Goal: Task Accomplishment & Management: Use online tool/utility

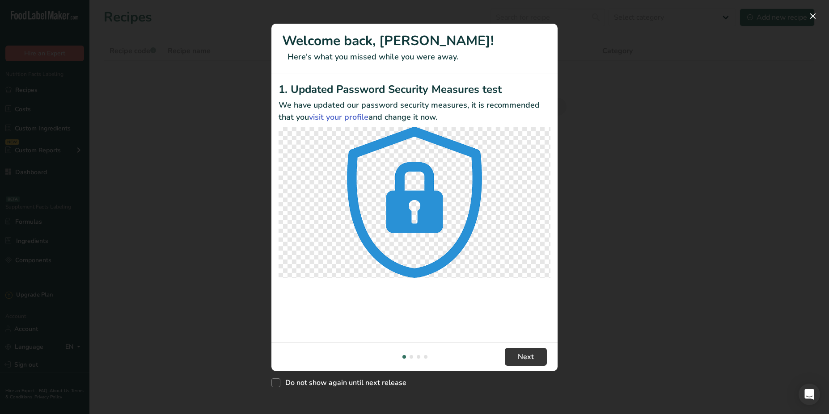
click at [586, 100] on div "New Features" at bounding box center [414, 207] width 829 height 414
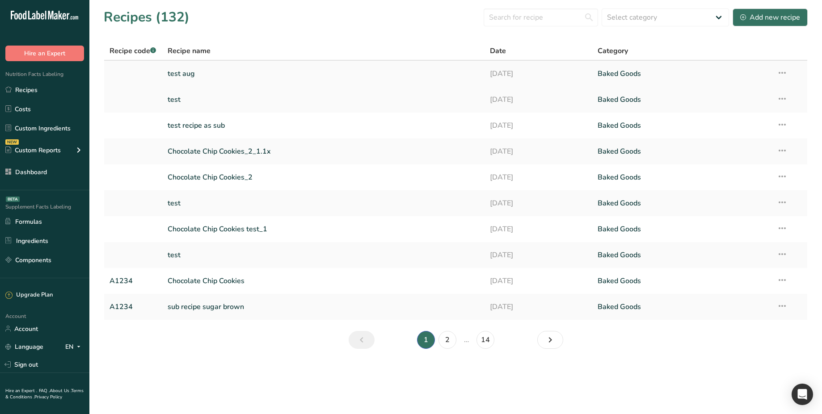
click at [187, 69] on link "test aug" at bounding box center [324, 73] width 312 height 19
click at [177, 97] on link "test" at bounding box center [324, 99] width 312 height 19
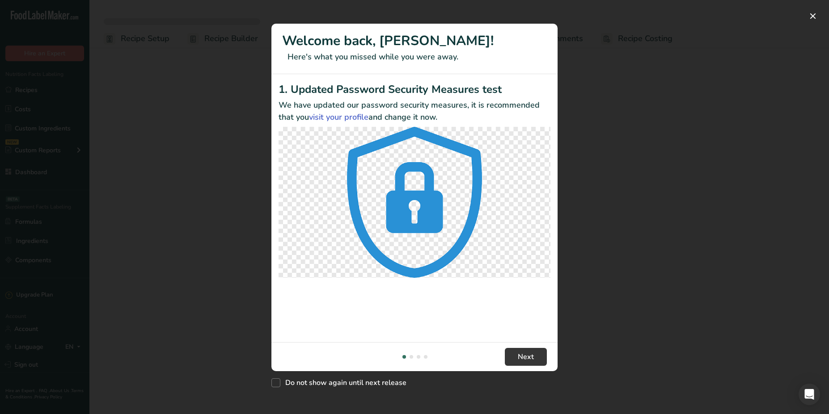
click at [593, 116] on div "New Features" at bounding box center [414, 207] width 829 height 414
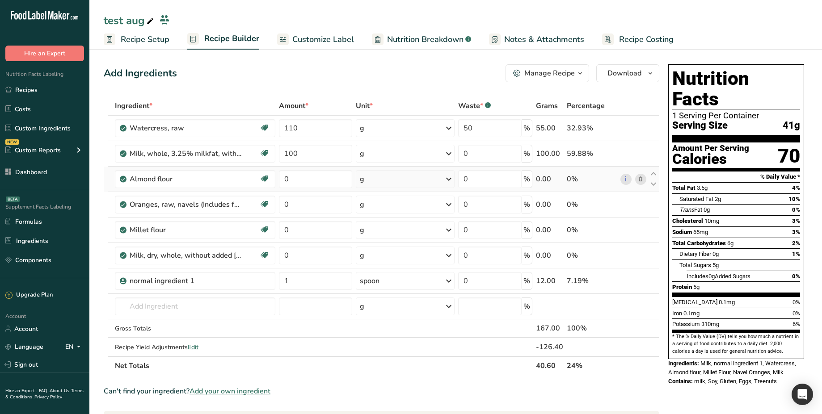
click at [430, 176] on div "g" at bounding box center [405, 179] width 99 height 18
click at [381, 316] on div "See more" at bounding box center [398, 315] width 75 height 9
select select "29"
click at [384, 367] on div "cup" at bounding box center [399, 369] width 68 height 9
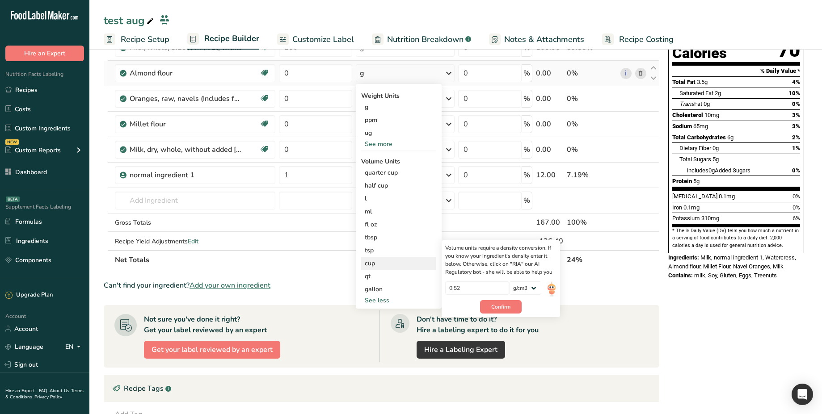
scroll to position [122, 0]
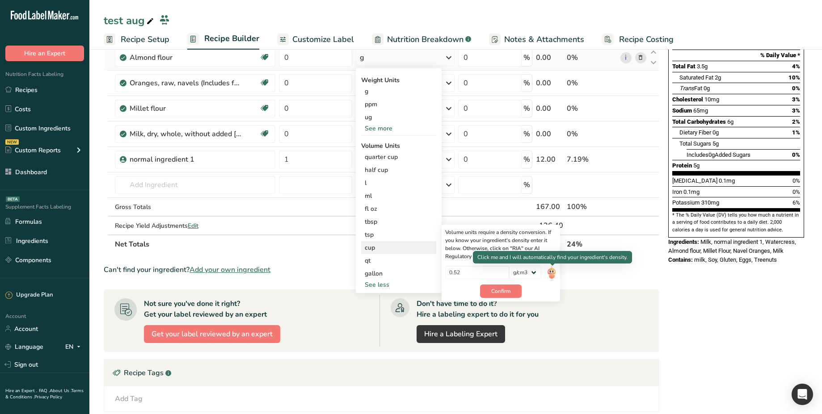
click at [551, 274] on img at bounding box center [552, 274] width 10 height 16
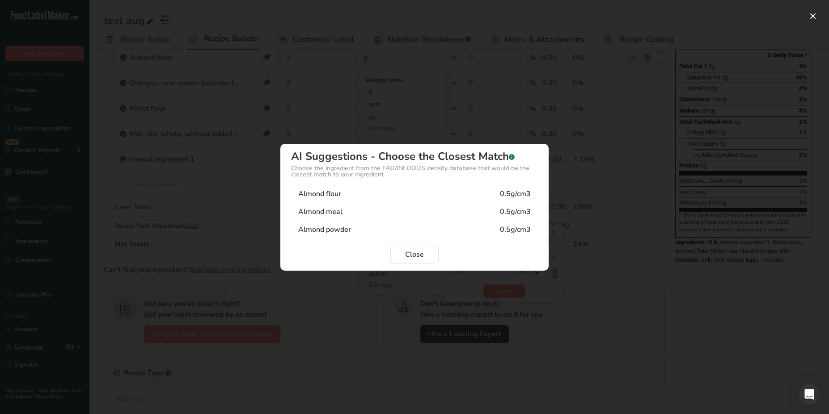
click at [476, 196] on div "Almond flour 0.5g/cm3" at bounding box center [414, 194] width 247 height 18
type input "0.5"
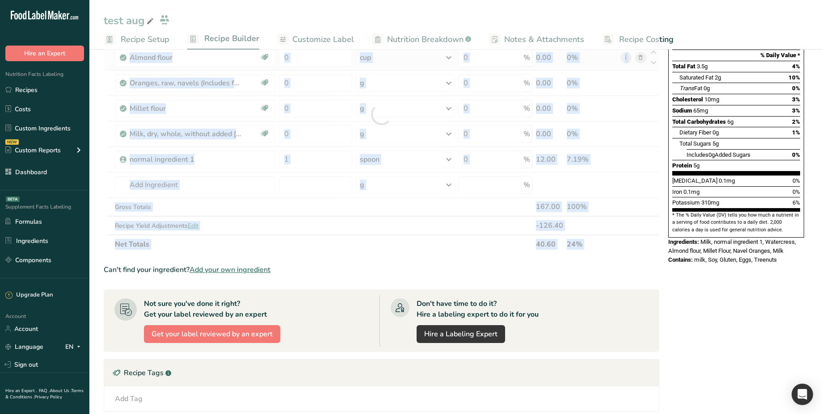
click at [476, 196] on div at bounding box center [382, 114] width 556 height 279
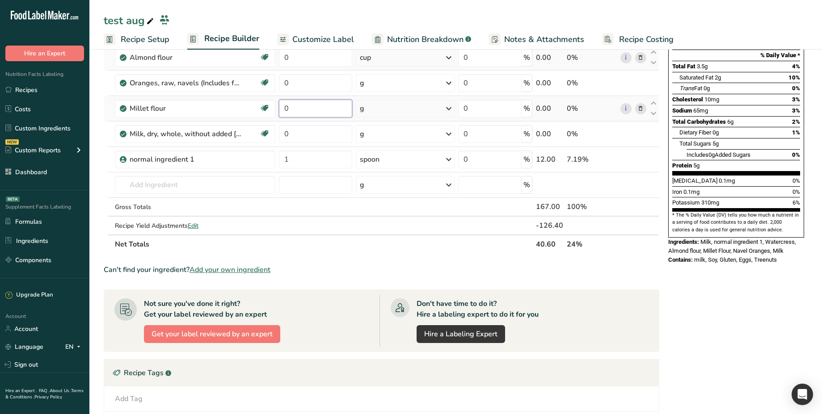
click at [328, 112] on input "0" at bounding box center [316, 109] width 74 height 18
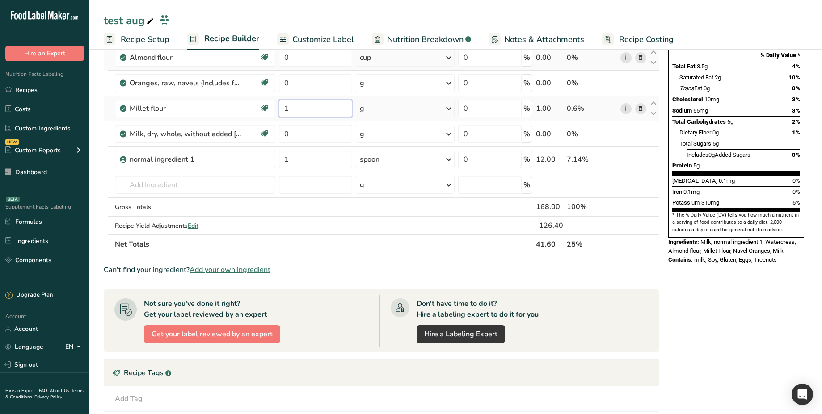
type input "1"
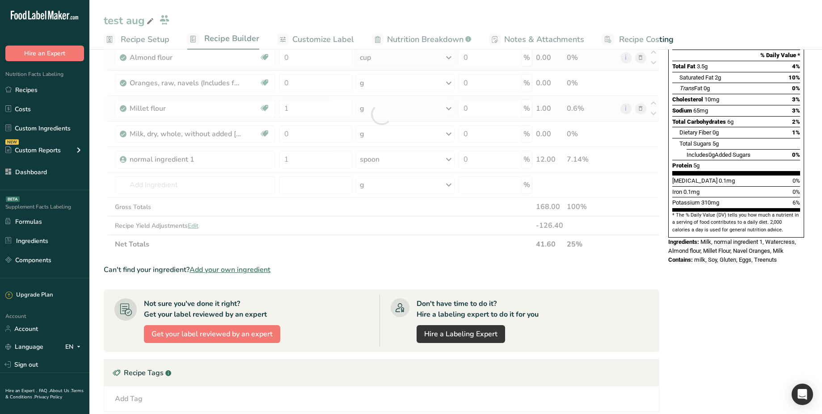
click at [371, 111] on div "Ingredient * Amount * Unit * Waste * .a-a{fill:#347362;}.b-a{fill:#fff;} Grams …" at bounding box center [382, 114] width 556 height 279
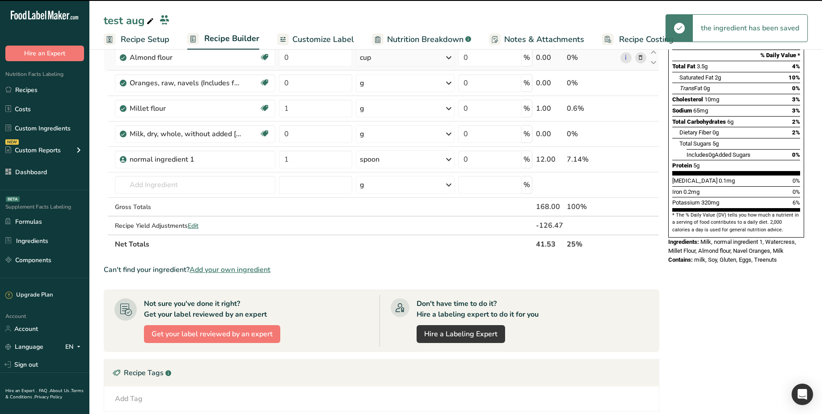
scroll to position [55, 0]
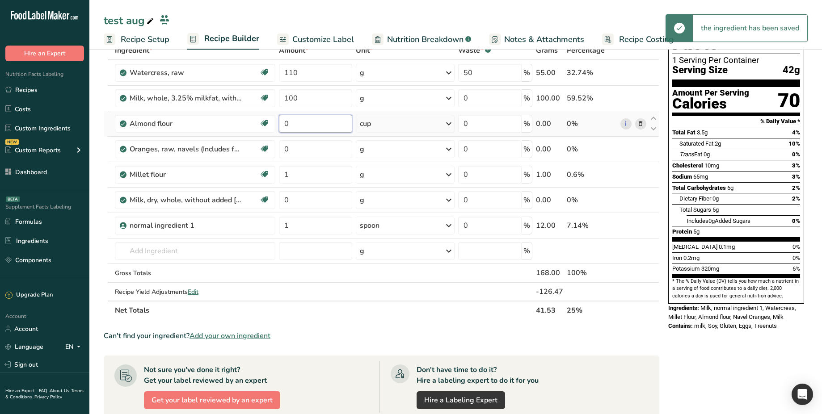
click at [312, 126] on input "0" at bounding box center [316, 124] width 74 height 18
type input "1"
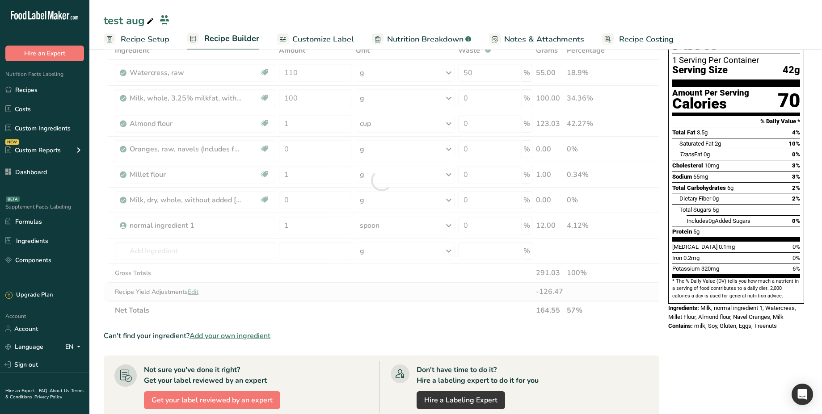
click at [411, 288] on div "Ingredient * Amount * Unit * Waste * .a-a{fill:#347362;}.b-a{fill:#fff;} Grams …" at bounding box center [382, 180] width 556 height 279
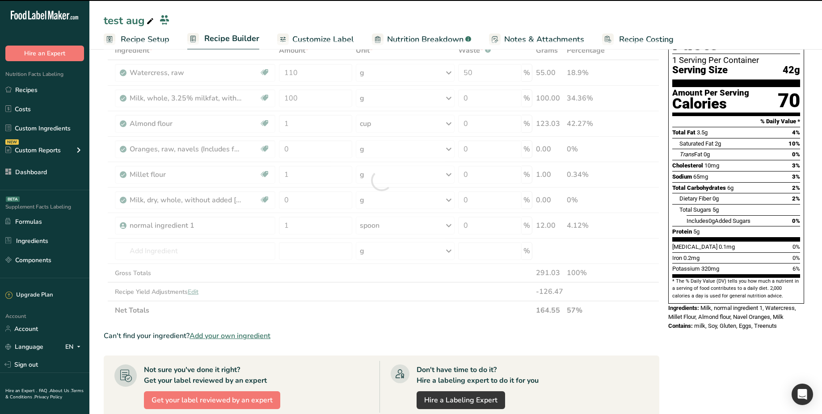
click at [442, 127] on div at bounding box center [382, 180] width 556 height 279
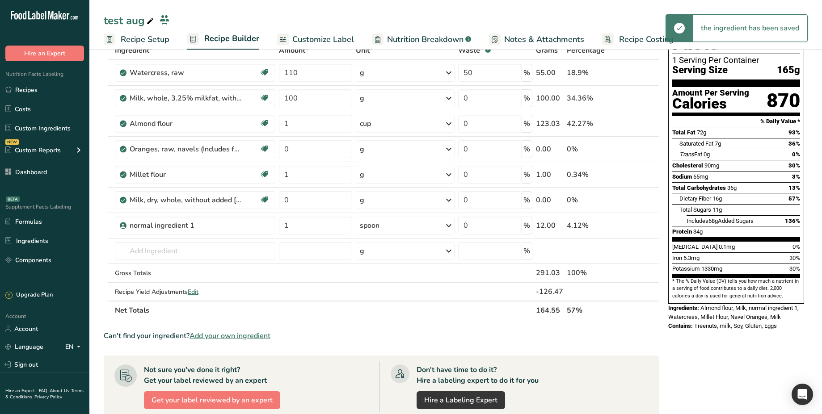
click at [442, 127] on div "cup" at bounding box center [405, 124] width 99 height 18
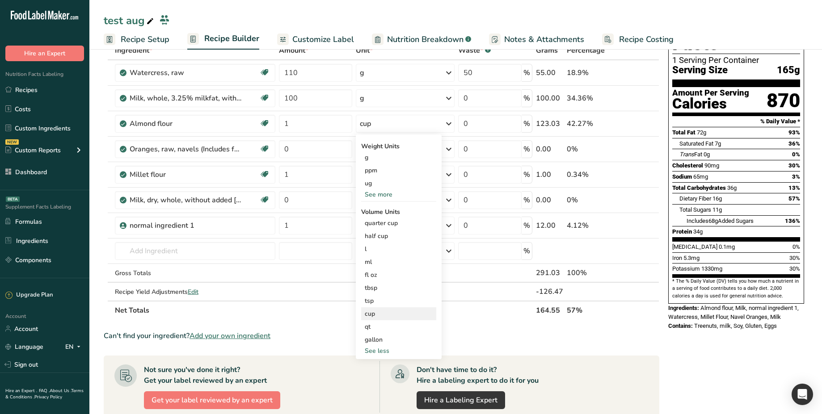
click at [380, 315] on div "cup" at bounding box center [399, 313] width 68 height 9
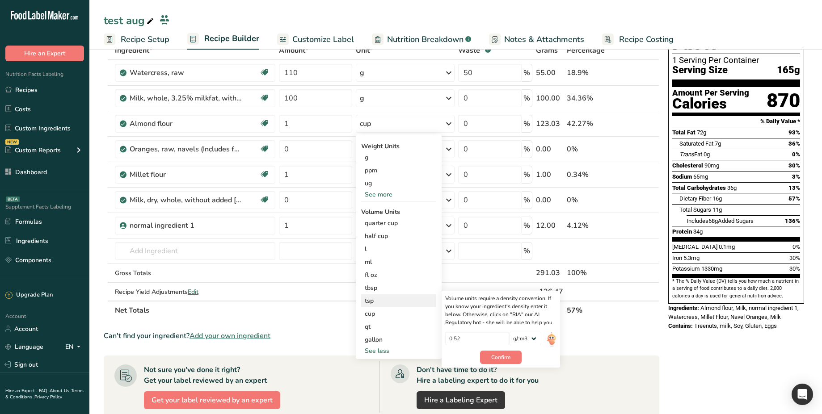
click at [393, 303] on div "tsp" at bounding box center [399, 300] width 68 height 9
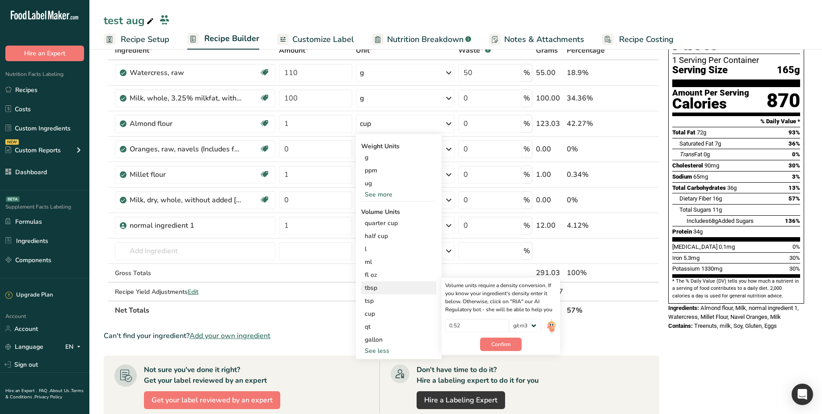
click at [406, 287] on div "tbsp" at bounding box center [399, 287] width 68 height 9
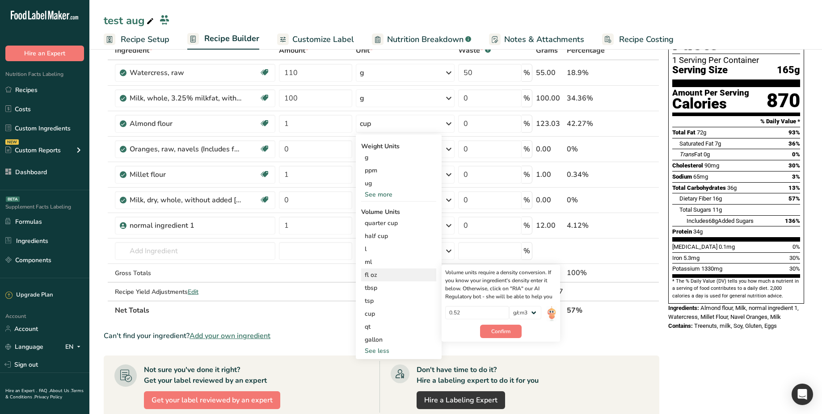
click at [388, 276] on div "fl oz" at bounding box center [399, 274] width 68 height 9
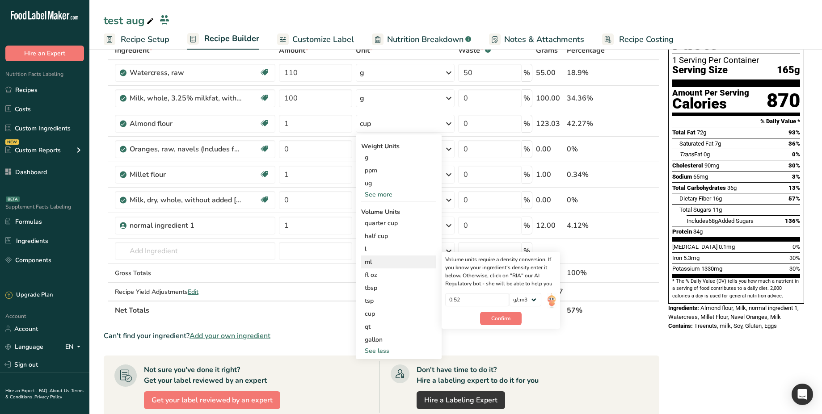
click at [375, 264] on div "ml" at bounding box center [399, 261] width 68 height 9
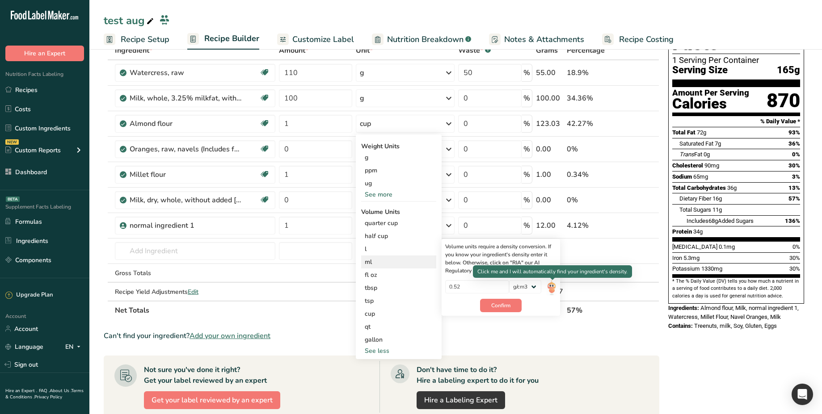
click at [555, 290] on img at bounding box center [552, 288] width 10 height 16
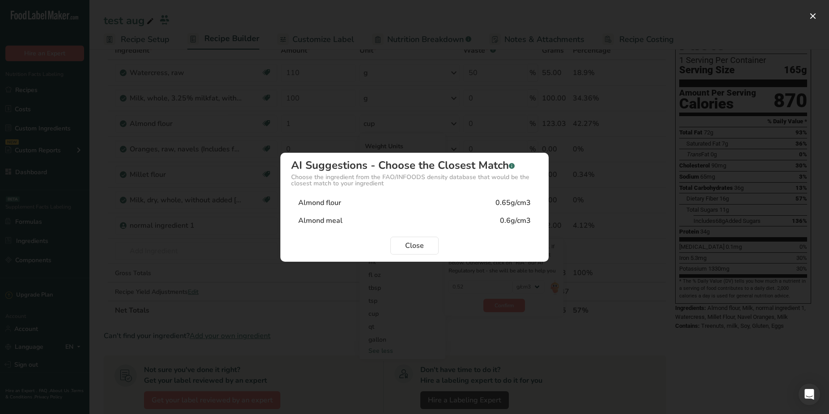
click at [488, 206] on div "Almond flour 0.65g/cm3" at bounding box center [414, 203] width 247 height 18
type input "0.65"
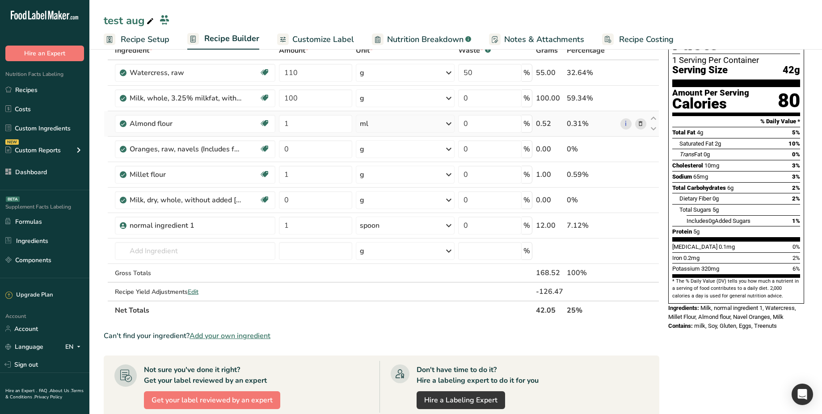
click at [546, 125] on div "0.52" at bounding box center [549, 123] width 27 height 11
click at [624, 126] on link "i" at bounding box center [625, 123] width 11 height 11
click at [429, 127] on div "ml" at bounding box center [405, 124] width 99 height 18
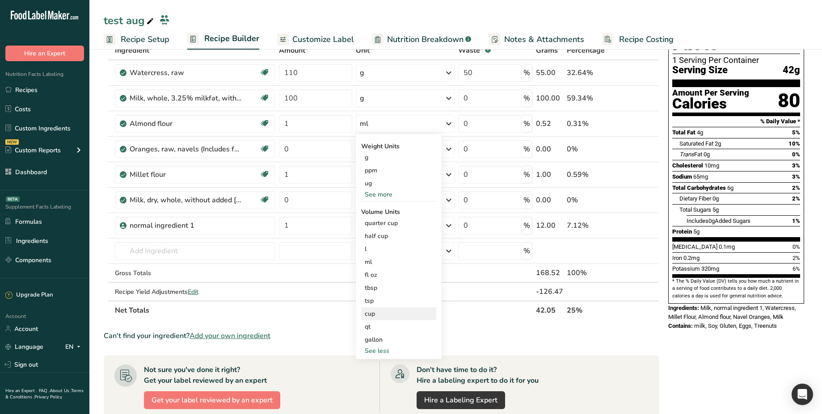
click at [393, 310] on div "cup" at bounding box center [399, 313] width 68 height 9
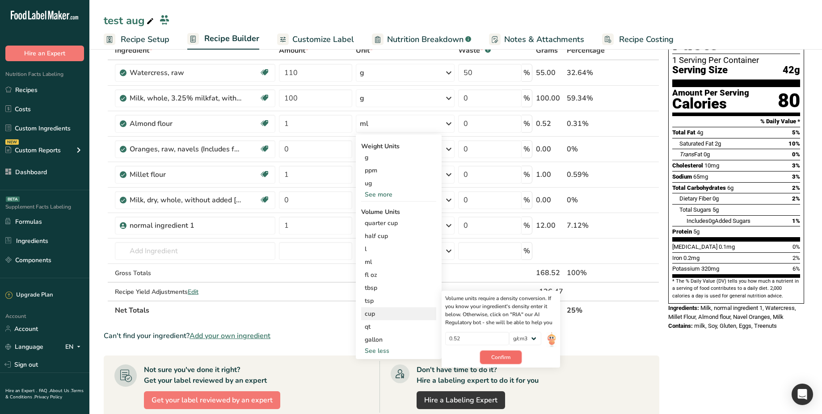
click at [506, 358] on span "Confirm" at bounding box center [500, 358] width 19 height 8
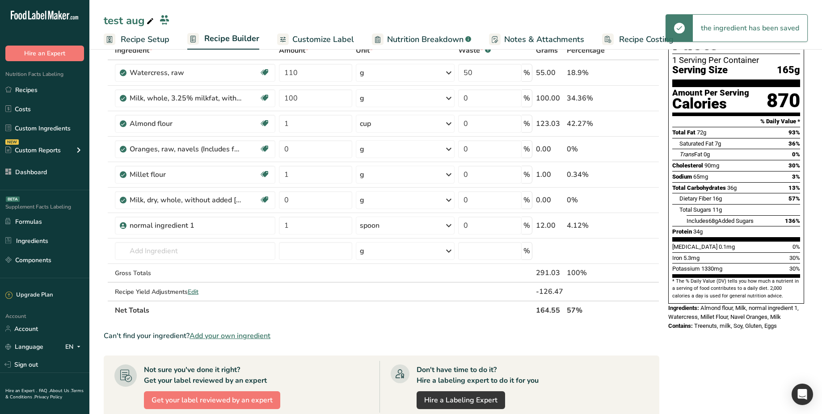
click at [438, 124] on div "cup" at bounding box center [405, 124] width 99 height 18
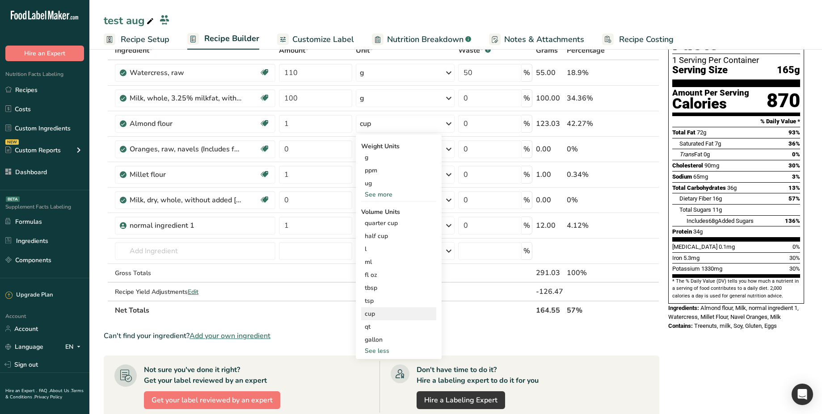
click at [411, 314] on div "cup" at bounding box center [399, 313] width 68 height 9
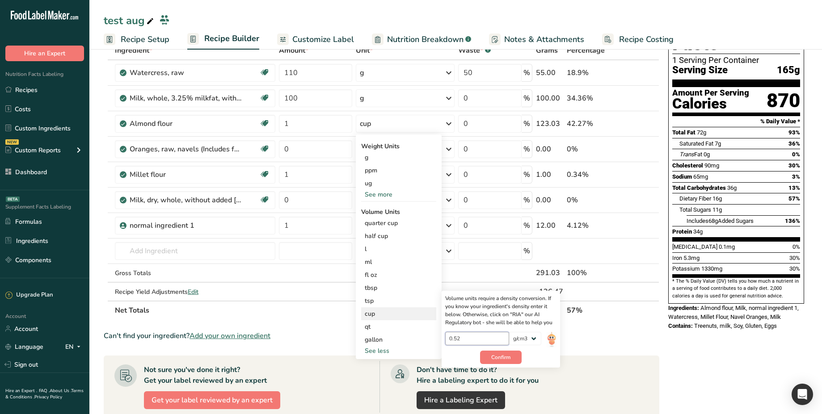
click at [470, 338] on input "0.52" at bounding box center [477, 338] width 64 height 13
click at [470, 338] on input "0.522" at bounding box center [477, 338] width 64 height 13
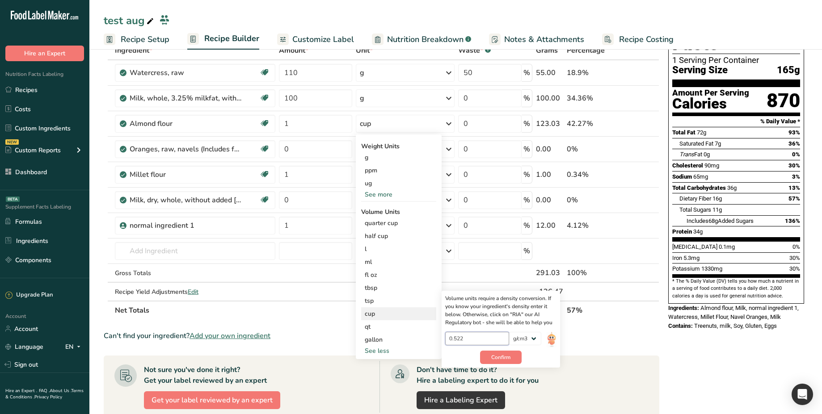
click at [470, 338] on input "0.522" at bounding box center [477, 338] width 64 height 13
click at [470, 338] on input "0.5222" at bounding box center [477, 338] width 64 height 13
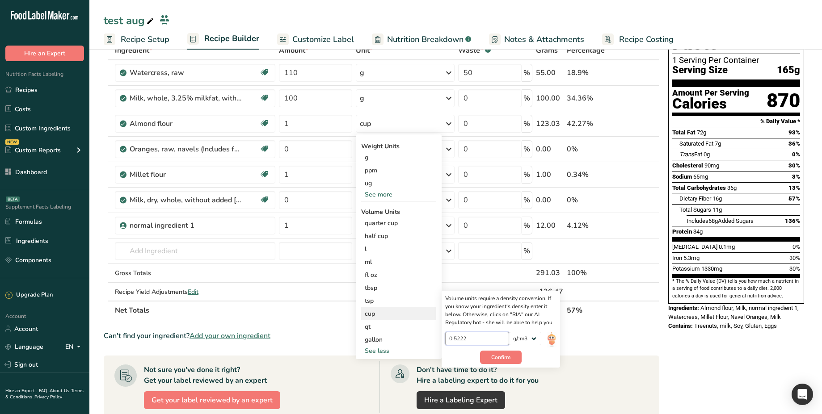
click at [470, 338] on input "0.5222" at bounding box center [477, 338] width 64 height 13
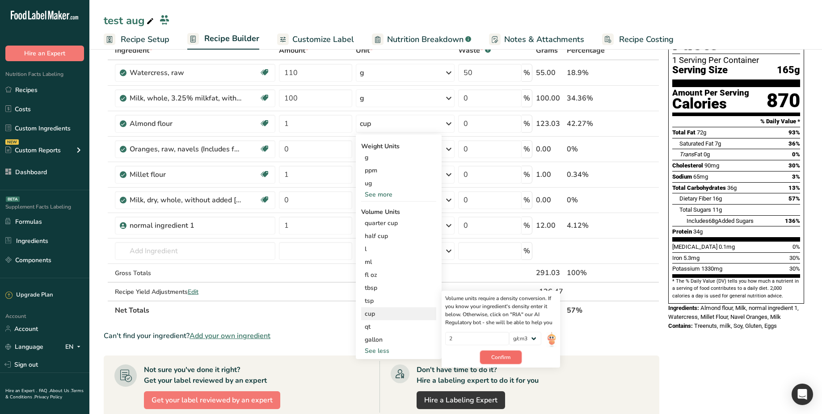
click at [499, 355] on span "Confirm" at bounding box center [500, 358] width 19 height 8
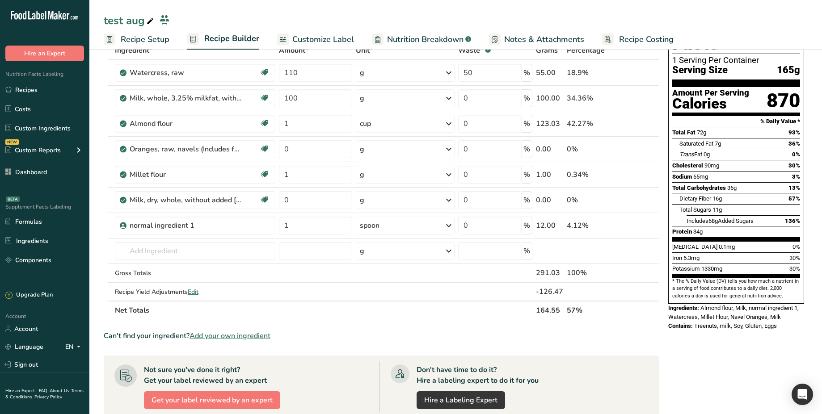
click at [444, 124] on icon at bounding box center [448, 124] width 11 height 16
click at [405, 317] on div "cup" at bounding box center [399, 313] width 68 height 9
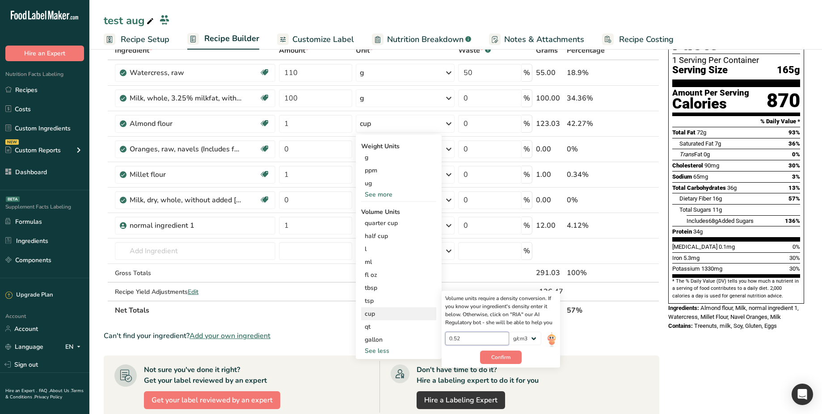
click at [488, 339] on input "0.52" at bounding box center [477, 338] width 64 height 13
type input "1"
click at [506, 358] on span "Confirm" at bounding box center [500, 358] width 19 height 8
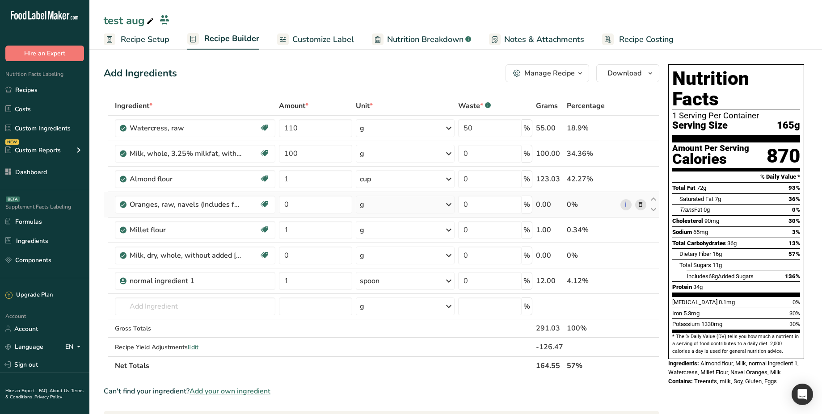
scroll to position [1, 0]
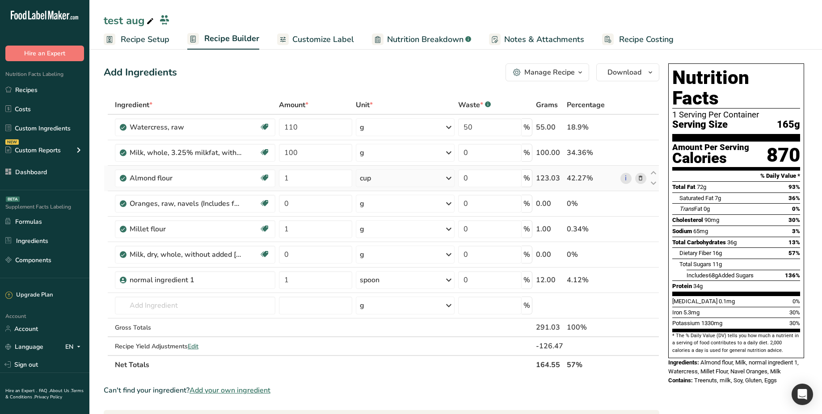
click at [548, 178] on div "123.03" at bounding box center [549, 178] width 27 height 11
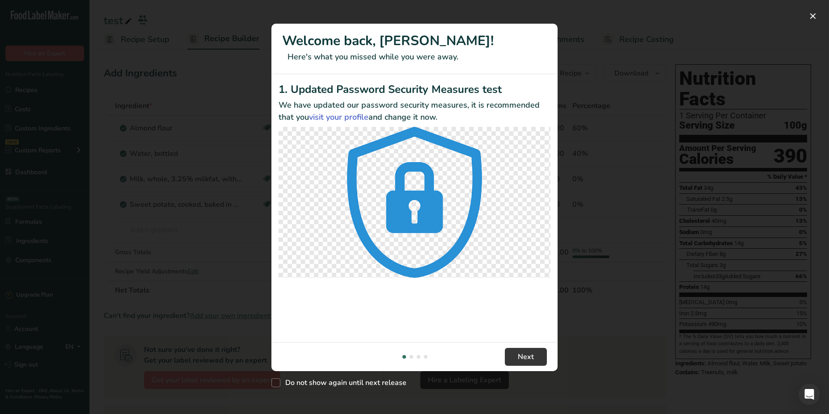
click at [609, 52] on div "New Features" at bounding box center [414, 207] width 829 height 414
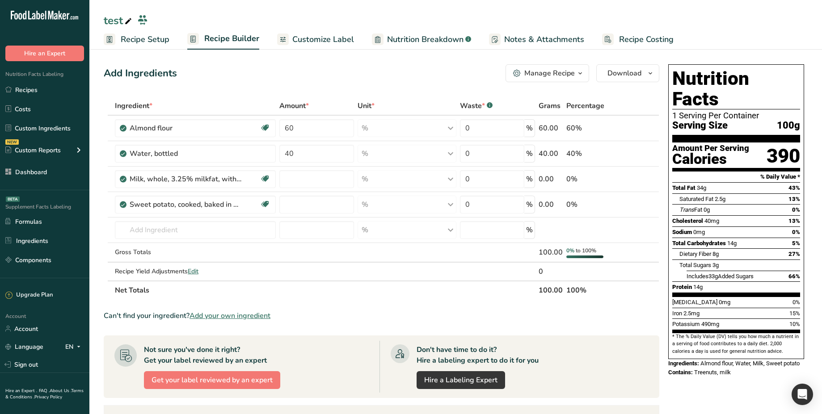
click at [154, 40] on span "Recipe Setup" at bounding box center [145, 40] width 49 height 12
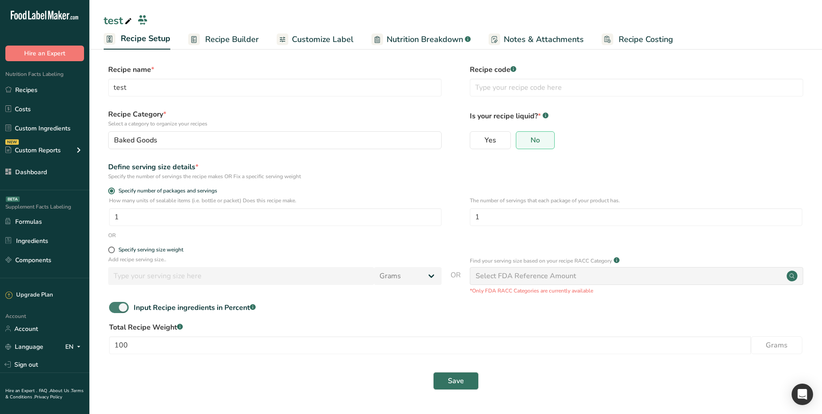
click at [120, 306] on span at bounding box center [119, 307] width 20 height 11
click at [115, 306] on input "Input Recipe ingredients in Percent .a-a{fill:#347362;}.b-a{fill:#fff;}" at bounding box center [112, 308] width 6 height 6
checkbox input "false"
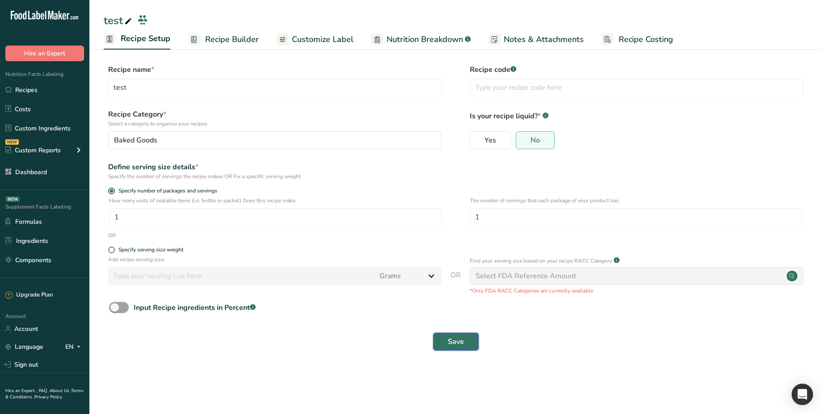
click at [458, 344] on span "Save" at bounding box center [456, 342] width 16 height 11
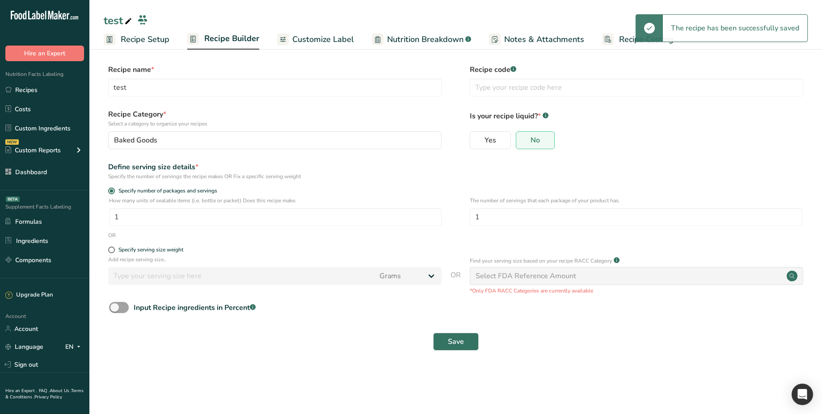
click at [257, 47] on link "Recipe Builder" at bounding box center [223, 39] width 72 height 21
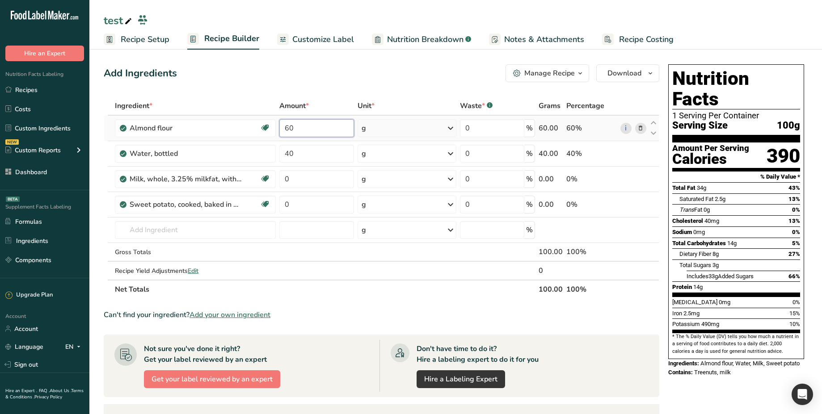
click at [327, 130] on input "60" at bounding box center [316, 128] width 75 height 18
type input "1"
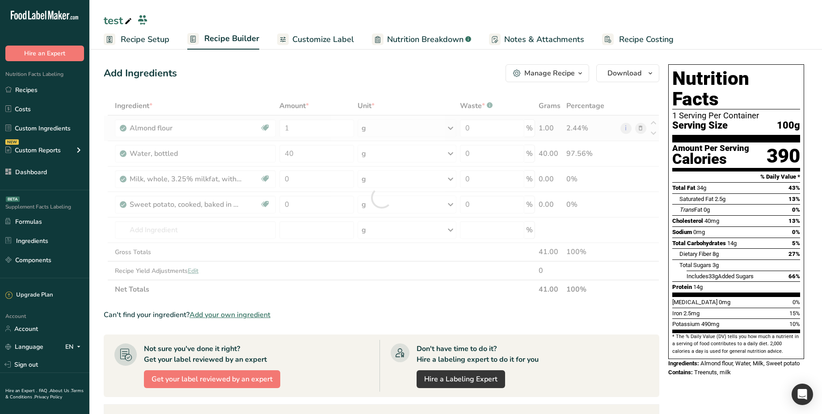
click at [372, 135] on div "Ingredient * Amount * Unit * Waste * .a-a{fill:#347362;}.b-a{fill:#fff;} Grams …" at bounding box center [382, 198] width 556 height 202
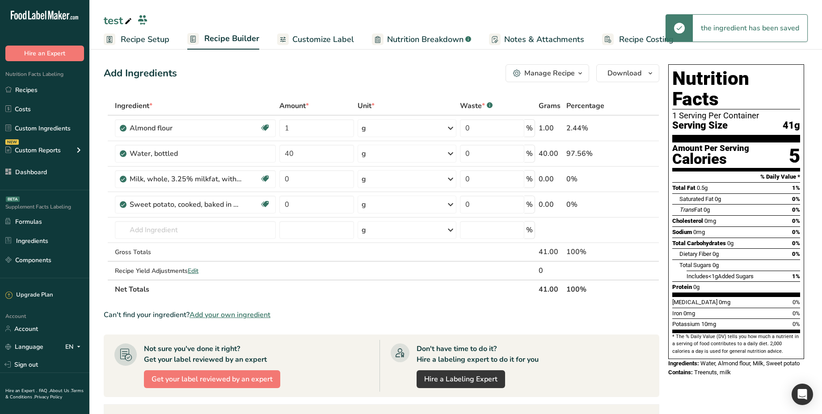
click at [402, 127] on div "g" at bounding box center [407, 128] width 99 height 18
click at [383, 259] on div "l Volume units require a density conversion. If you know your ingredient's dens…" at bounding box center [400, 253] width 75 height 13
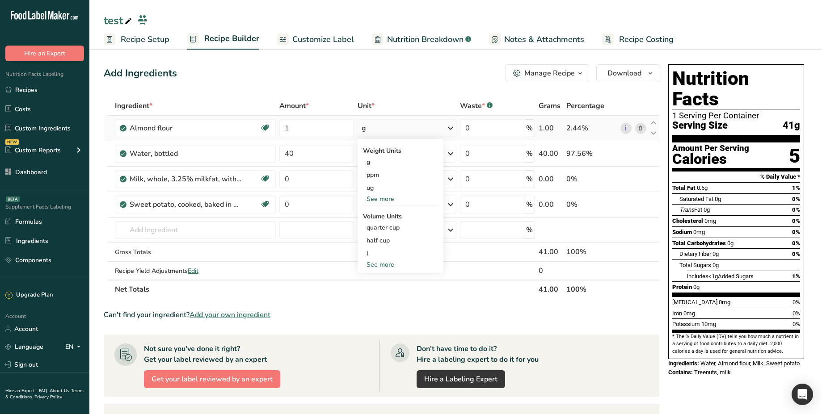
click at [391, 266] on div "See more" at bounding box center [400, 264] width 75 height 9
click at [389, 318] on div "cup" at bounding box center [400, 318] width 68 height 9
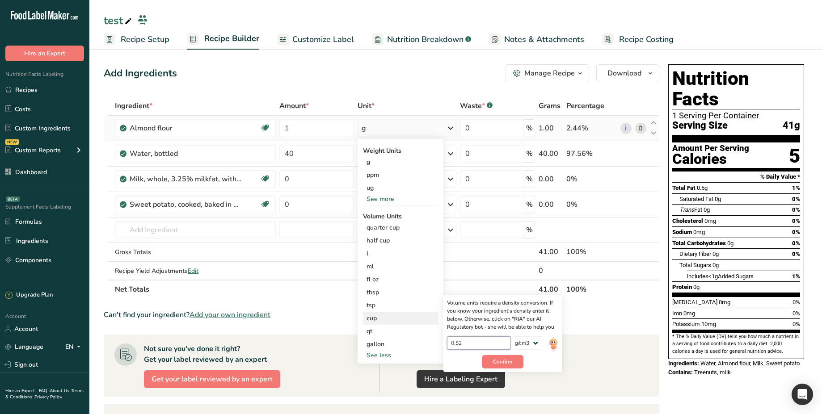
click at [488, 341] on input "0.52" at bounding box center [479, 343] width 64 height 13
type input "1"
click at [506, 361] on span "Confirm" at bounding box center [502, 362] width 19 height 8
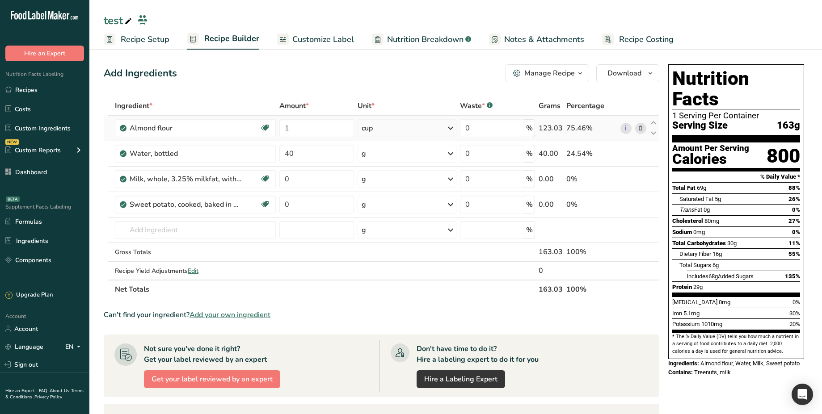
click at [441, 123] on div "cup" at bounding box center [407, 128] width 99 height 18
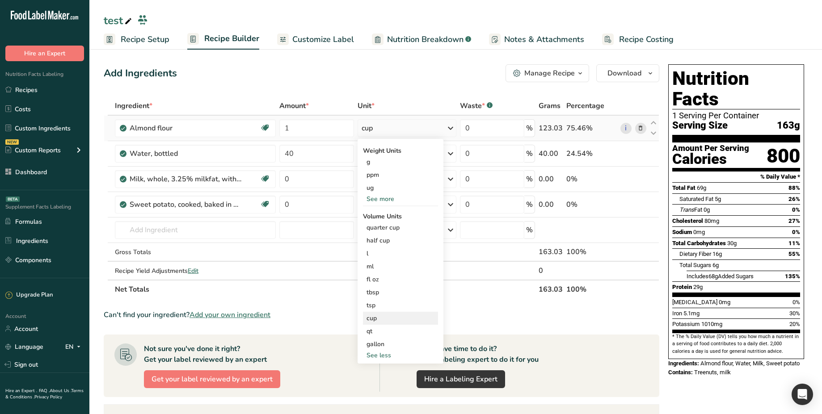
click at [406, 314] on div "cup" at bounding box center [400, 318] width 68 height 9
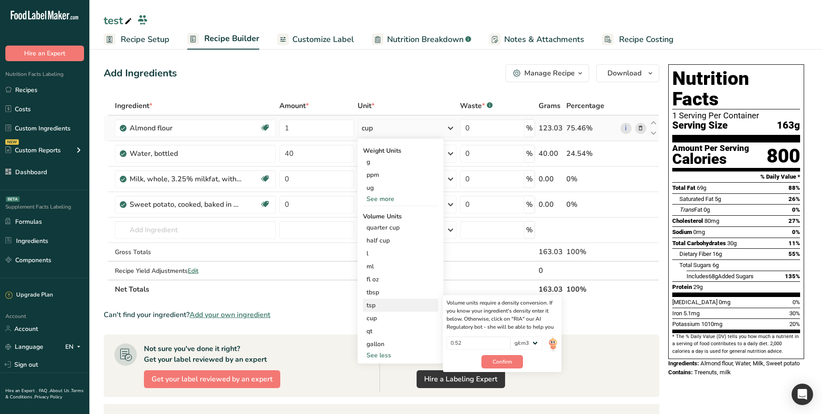
click at [405, 302] on div "tsp" at bounding box center [400, 305] width 68 height 9
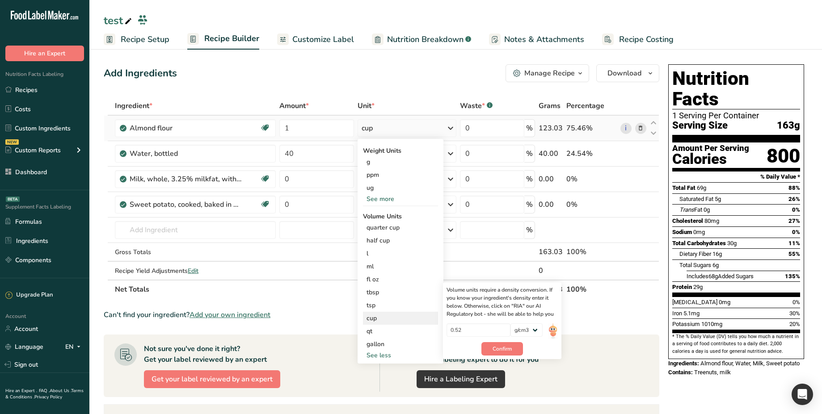
click at [400, 324] on div "cup Volume units require a density conversion. If you know your ingredient's de…" at bounding box center [400, 318] width 75 height 13
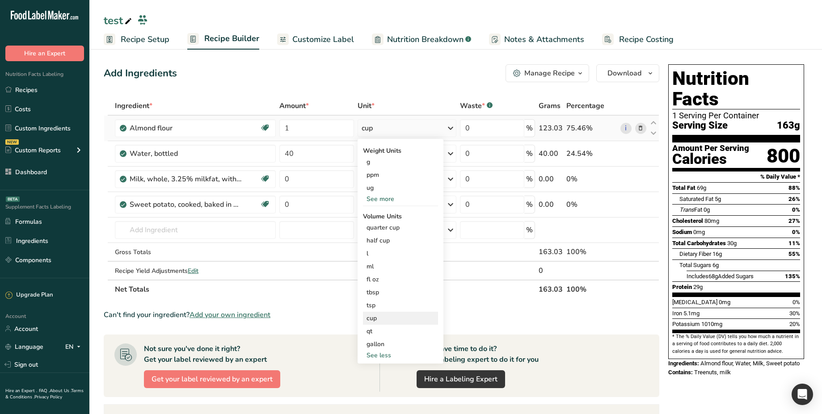
click at [400, 324] on div "cup Volume units require a density conversion. If you know your ingredient's de…" at bounding box center [400, 318] width 75 height 13
click at [397, 310] on div "tsp Volume units require a density conversion. If you know your ingredient's de…" at bounding box center [400, 305] width 75 height 13
click at [394, 325] on div "qt Volume units require a density conversion. If you know your ingredient's den…" at bounding box center [400, 331] width 75 height 13
click at [382, 307] on div "tsp" at bounding box center [400, 305] width 68 height 9
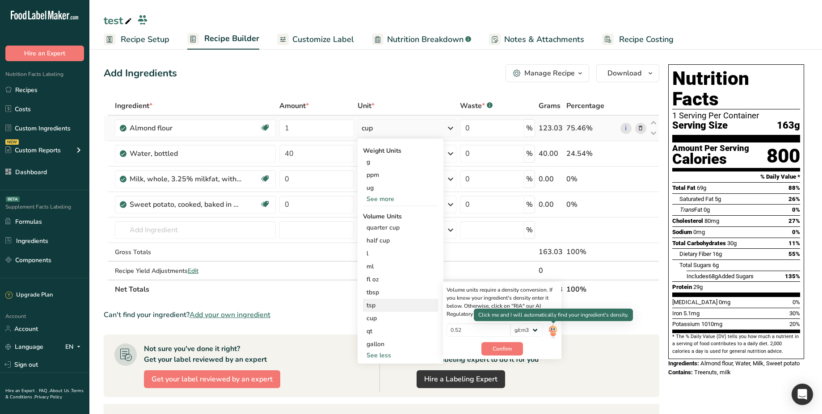
click at [551, 328] on img at bounding box center [553, 332] width 10 height 16
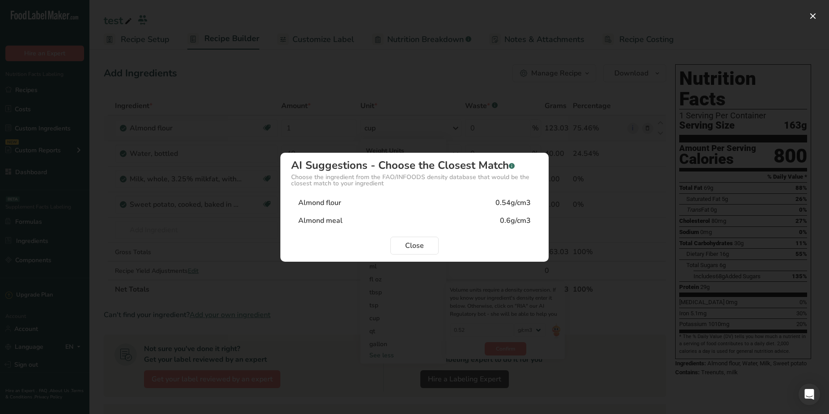
click at [481, 199] on div "Almond flour 0.54g/cm3" at bounding box center [414, 203] width 247 height 18
type input "0.54"
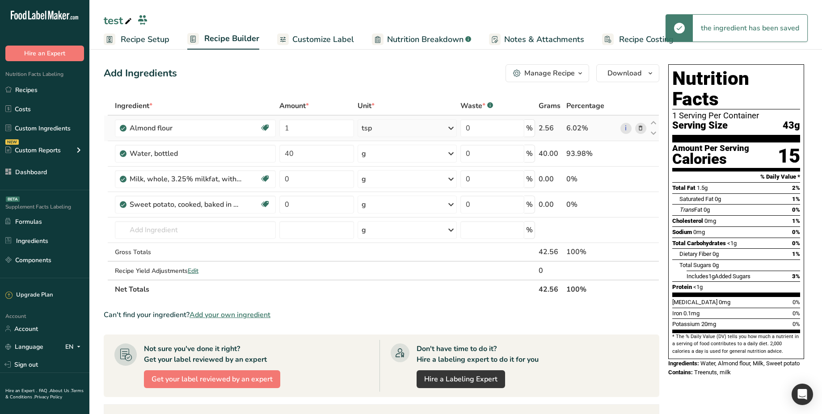
click at [435, 130] on div "tsp" at bounding box center [407, 128] width 99 height 18
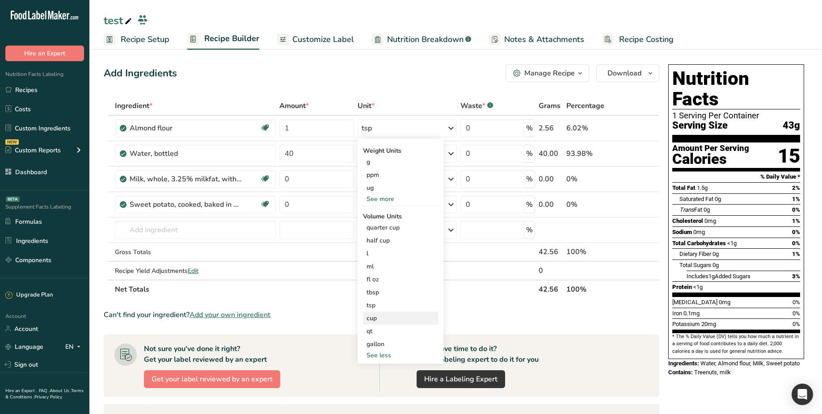
click at [387, 316] on div "cup" at bounding box center [400, 318] width 68 height 9
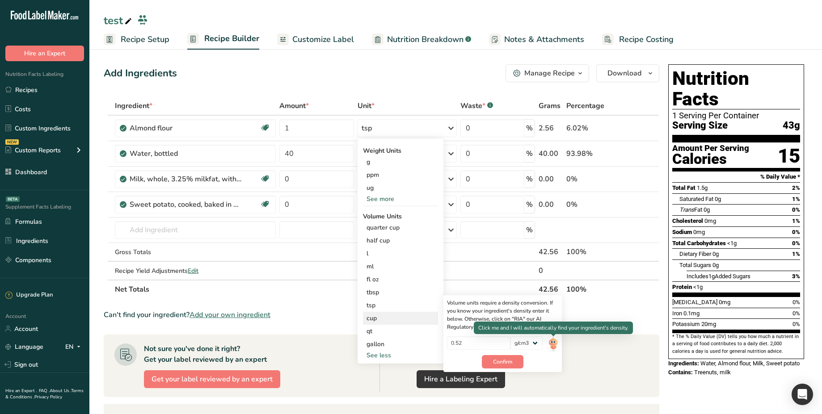
click at [551, 343] on img at bounding box center [553, 345] width 10 height 16
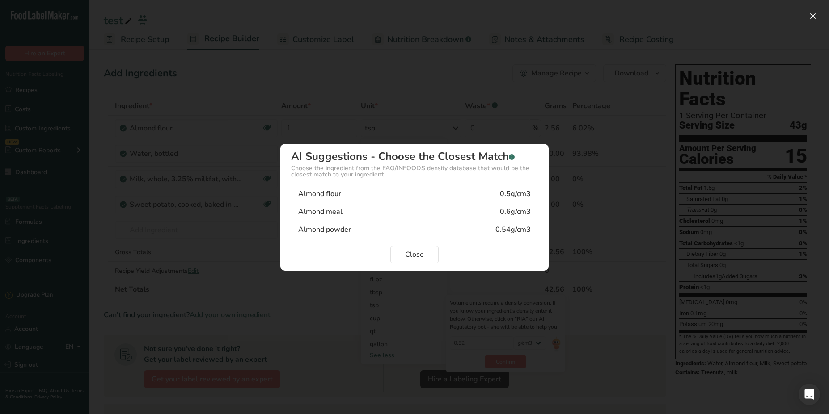
click at [464, 194] on div "Almond flour 0.5g/cm3" at bounding box center [414, 194] width 247 height 18
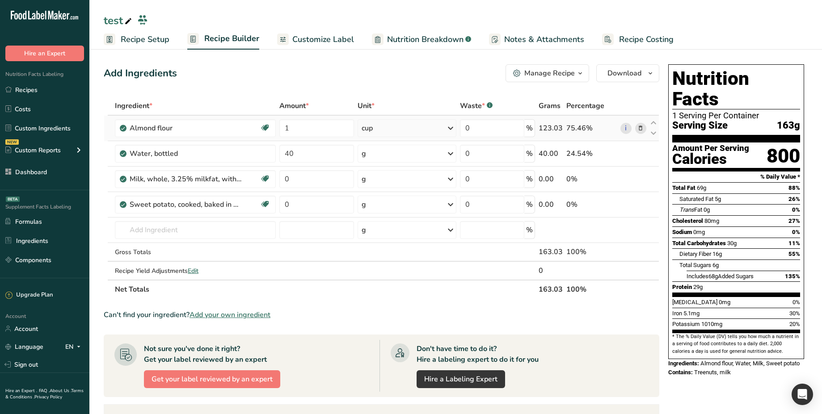
click at [423, 130] on div "cup" at bounding box center [407, 128] width 99 height 18
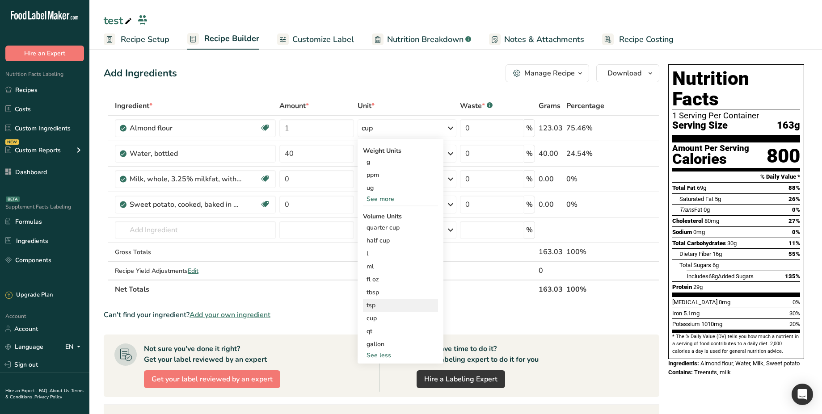
click at [378, 306] on div "tsp" at bounding box center [400, 305] width 68 height 9
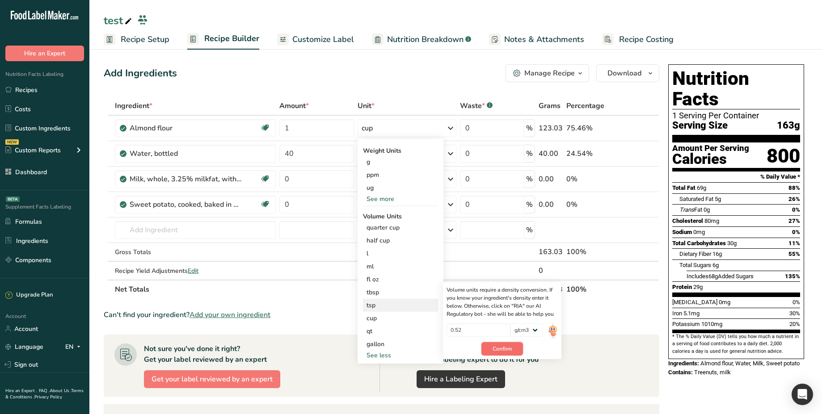
click at [510, 348] on span "Confirm" at bounding box center [501, 349] width 19 height 8
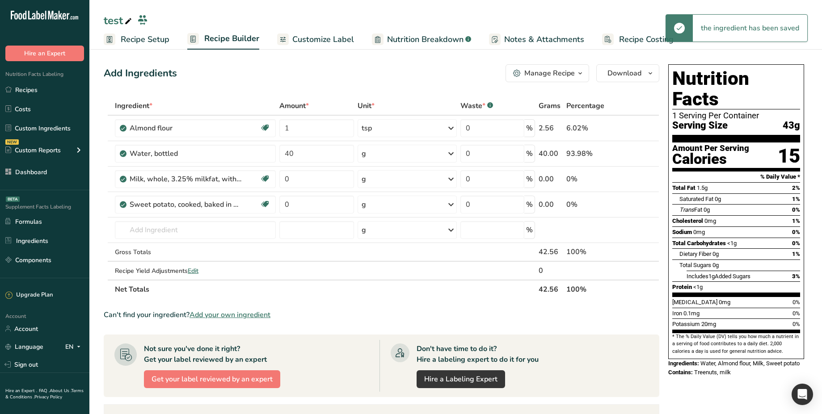
click at [434, 130] on div "tsp" at bounding box center [407, 128] width 99 height 18
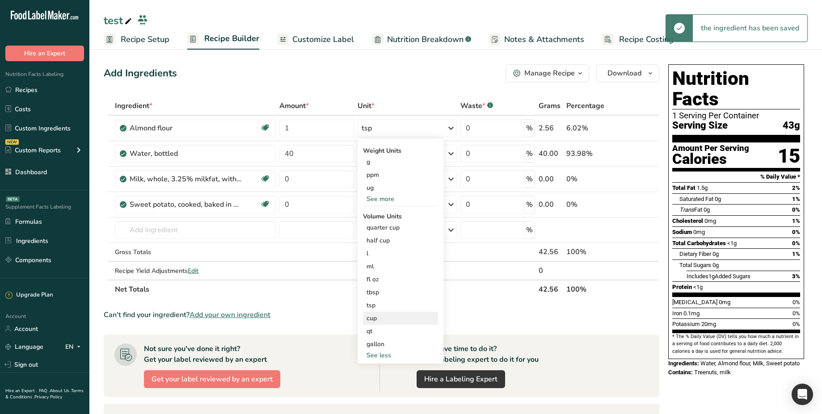
click at [391, 323] on div "cup Volume units require a density conversion. If you know your ingredient's de…" at bounding box center [400, 318] width 75 height 13
click at [379, 317] on div "cup" at bounding box center [400, 318] width 68 height 9
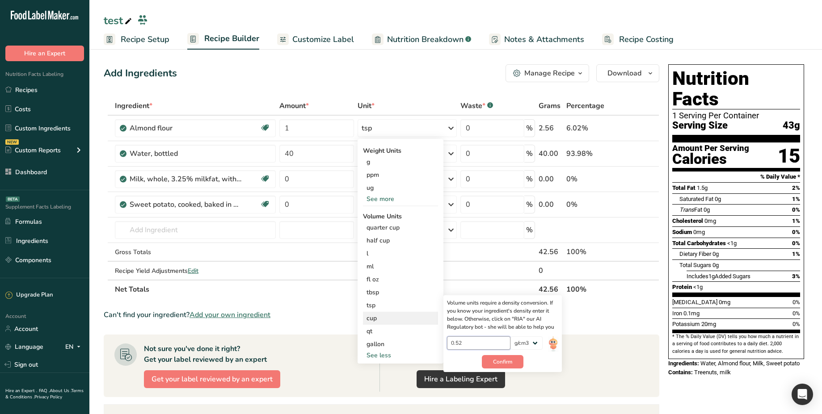
click at [470, 341] on input "0.52" at bounding box center [479, 343] width 64 height 13
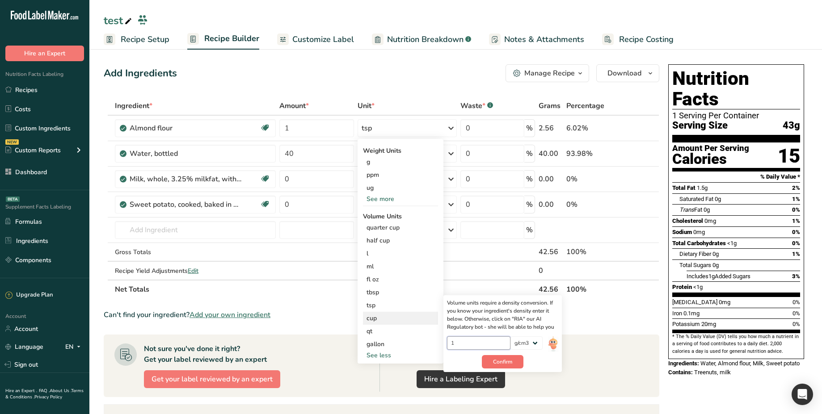
type input "1"
click at [497, 364] on span "Confirm" at bounding box center [502, 362] width 19 height 8
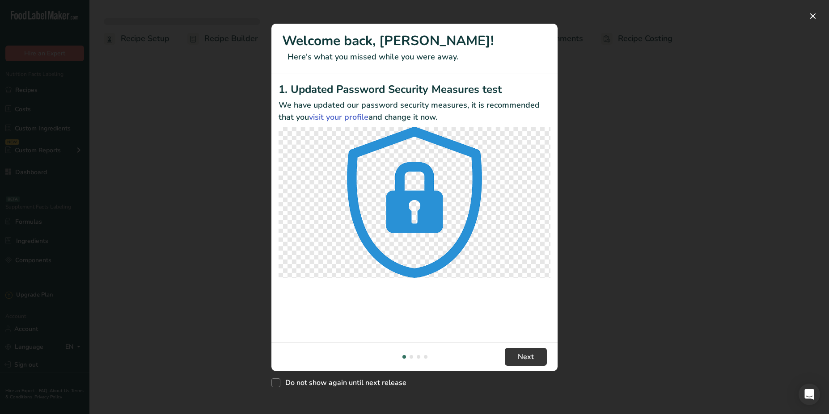
click at [653, 88] on div "New Features" at bounding box center [414, 207] width 829 height 414
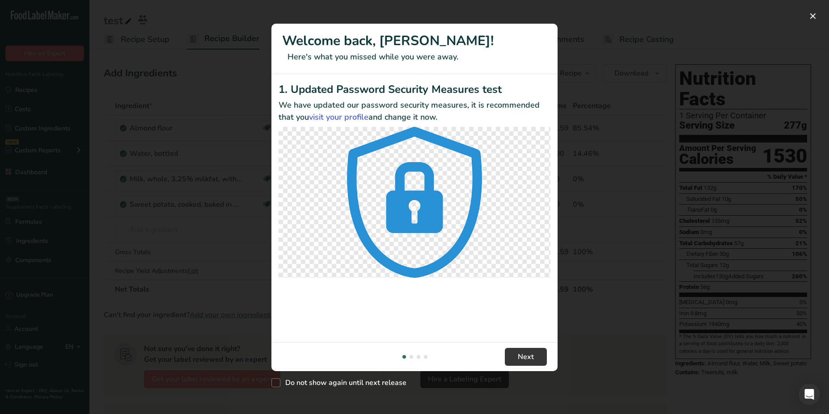
click at [602, 83] on div "New Features" at bounding box center [414, 207] width 829 height 414
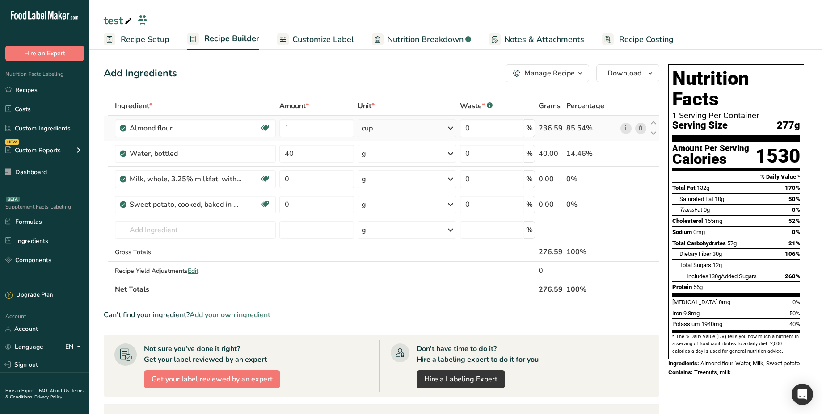
click at [446, 129] on icon at bounding box center [450, 128] width 11 height 16
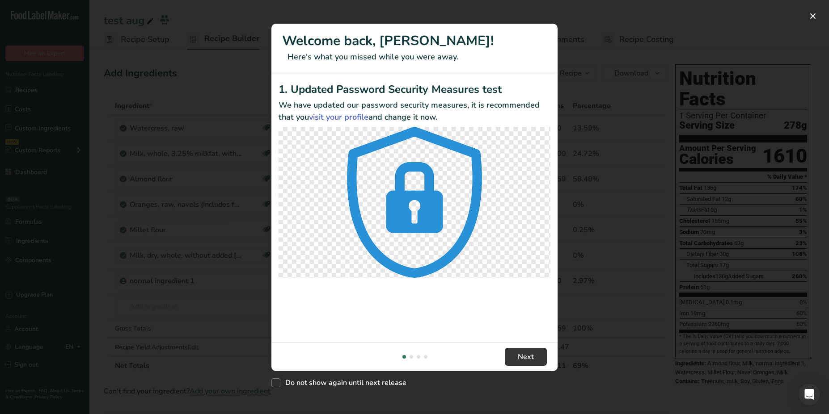
click at [578, 150] on div "New Features" at bounding box center [414, 207] width 829 height 414
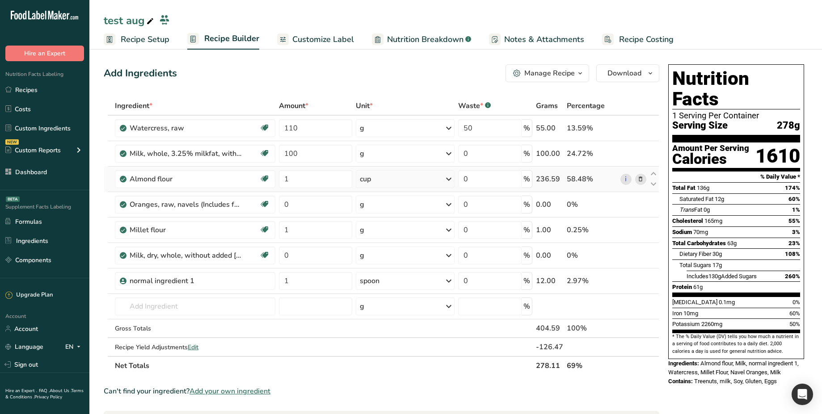
click at [442, 177] on div "cup" at bounding box center [405, 179] width 99 height 18
click at [398, 315] on div "See more" at bounding box center [398, 315] width 75 height 9
select select "29"
click at [391, 365] on div "cup" at bounding box center [399, 369] width 68 height 9
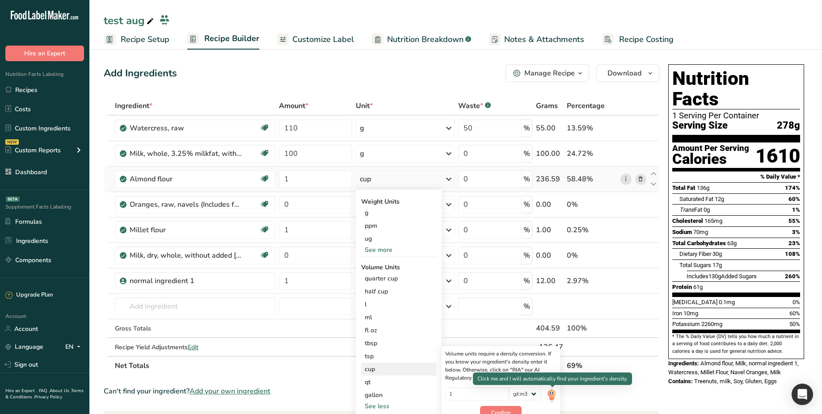
click at [554, 396] on img at bounding box center [552, 395] width 10 height 16
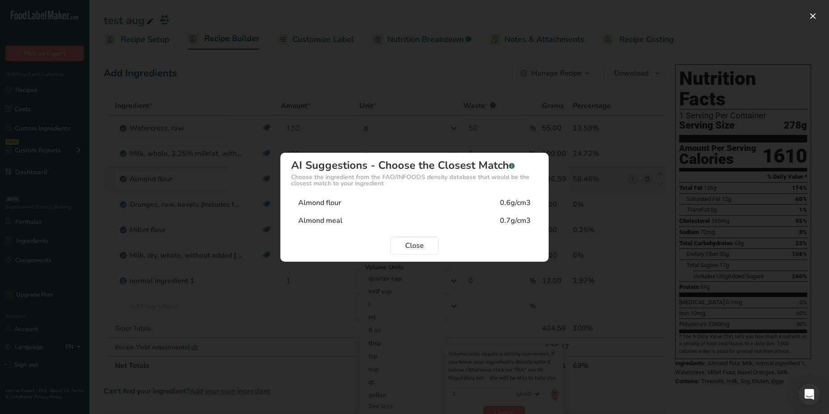
click at [416, 206] on div "Almond flour 0.6g/cm3" at bounding box center [414, 203] width 247 height 18
type input "0.6"
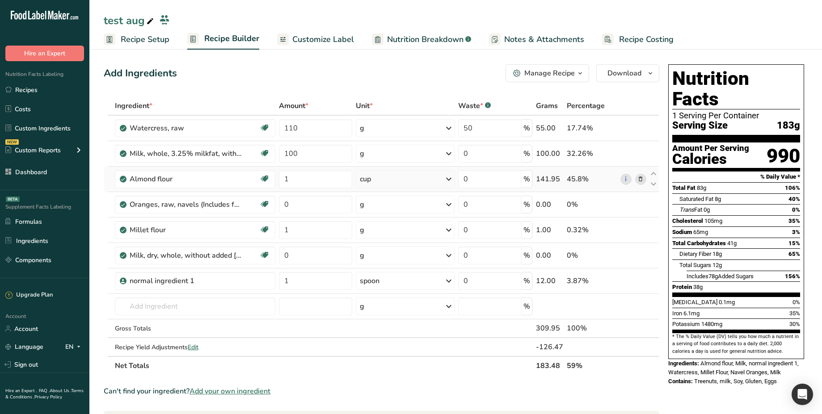
click at [418, 180] on div "cup" at bounding box center [405, 179] width 99 height 18
click at [385, 405] on div "See less" at bounding box center [398, 406] width 75 height 9
click at [388, 315] on div "See more" at bounding box center [398, 315] width 75 height 9
click at [391, 357] on div "tsp" at bounding box center [399, 356] width 68 height 9
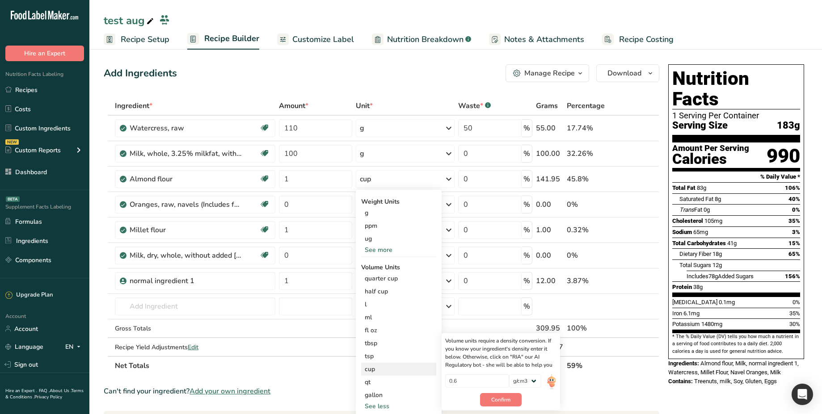
click at [376, 372] on div "cup" at bounding box center [399, 369] width 68 height 9
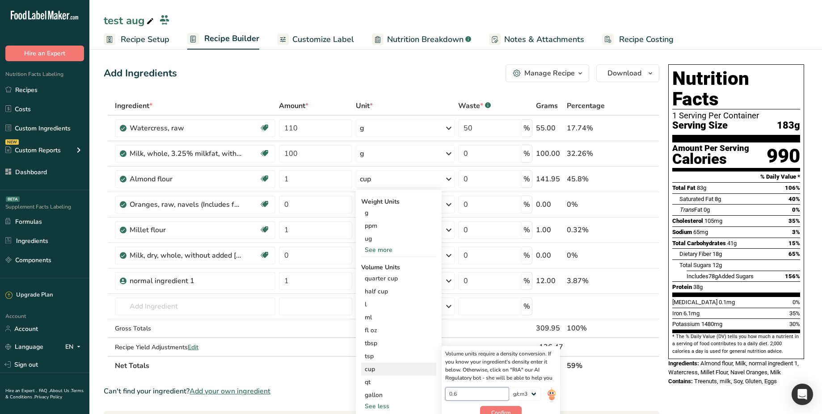
click at [480, 396] on input "0.6" at bounding box center [477, 393] width 64 height 13
type input "1"
click at [503, 413] on span "Confirm" at bounding box center [500, 413] width 19 height 8
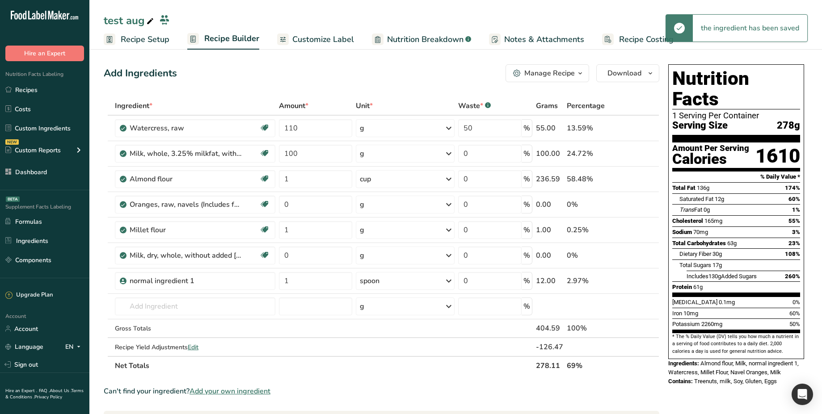
click at [541, 179] on div "236.59" at bounding box center [549, 179] width 27 height 11
click at [780, 120] on span "278g" at bounding box center [788, 125] width 23 height 11
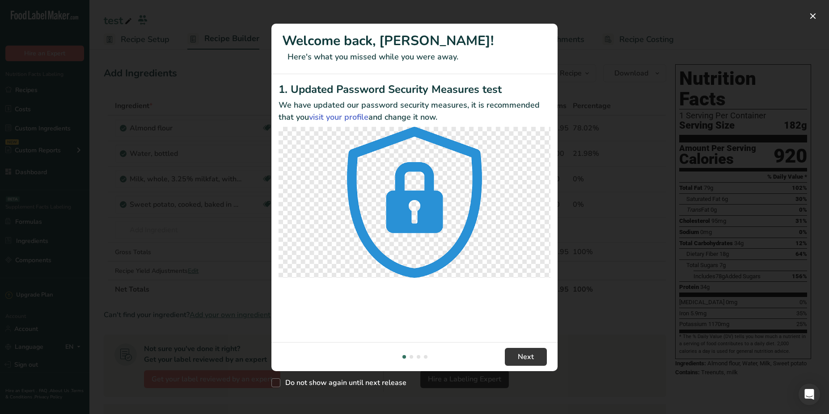
click at [599, 57] on div "New Features" at bounding box center [414, 207] width 829 height 414
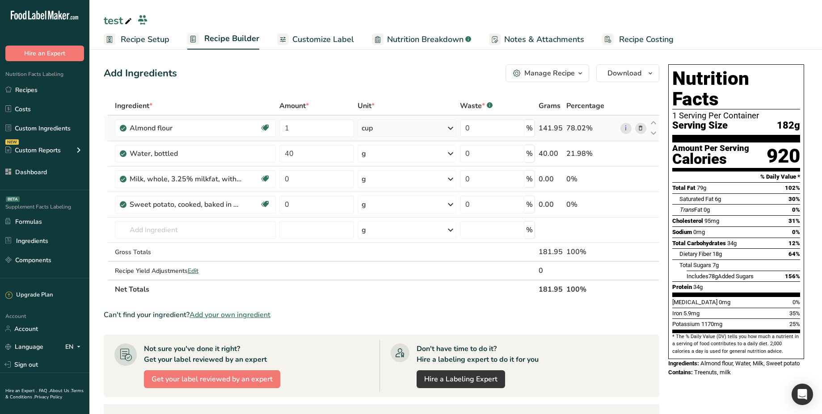
click at [426, 131] on div "cup" at bounding box center [407, 128] width 99 height 18
click at [389, 266] on div "See more" at bounding box center [400, 264] width 75 height 9
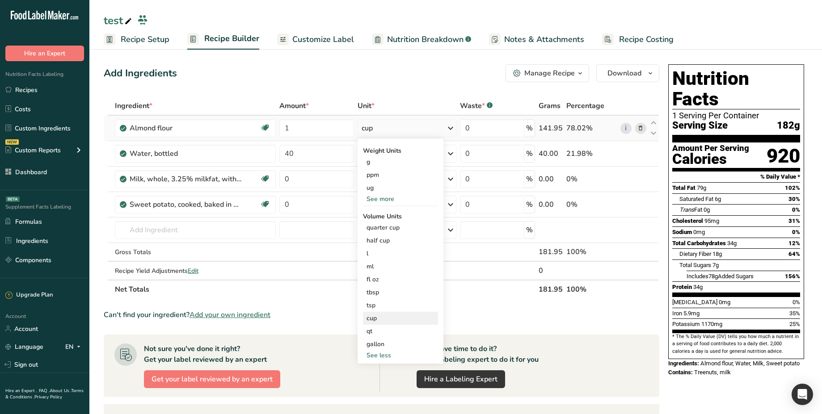
click at [386, 319] on div "cup" at bounding box center [400, 318] width 68 height 9
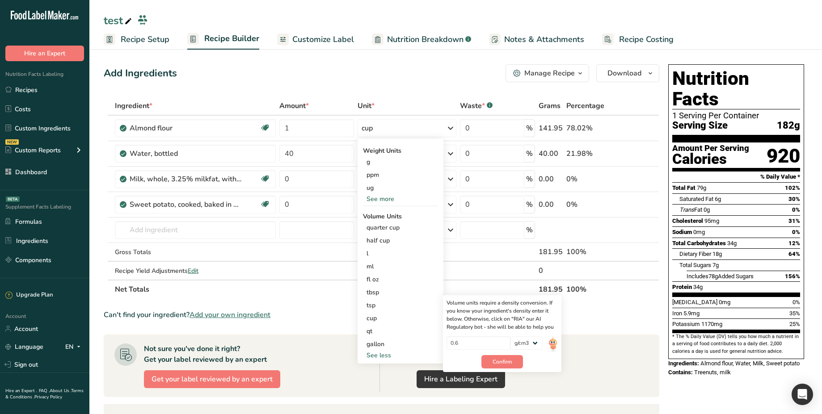
click at [333, 299] on table "Ingredient * Amount * Unit * Waste * .a-a{fill:#347362;}.b-a{fill:#fff;} Grams …" at bounding box center [382, 198] width 556 height 202
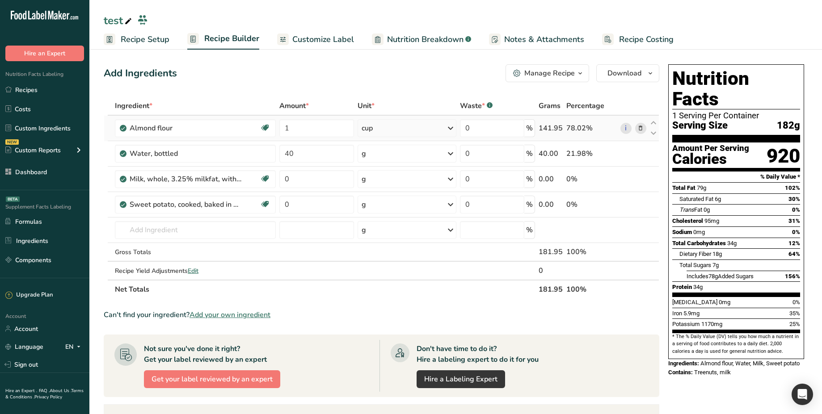
click at [434, 129] on div "cup" at bounding box center [407, 128] width 99 height 18
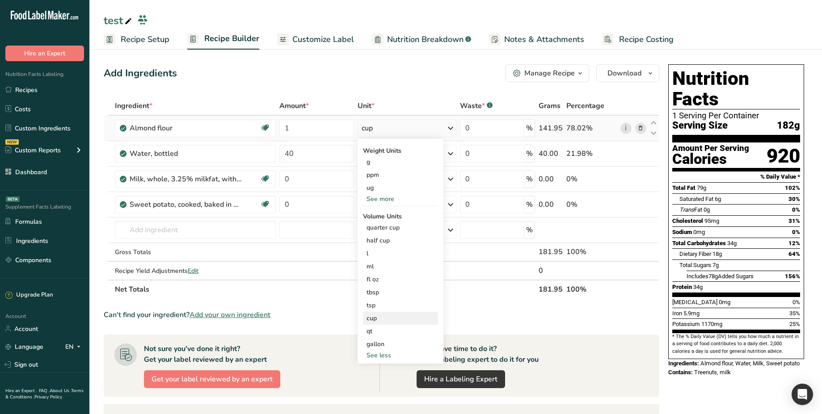
click at [377, 322] on div "cup" at bounding box center [400, 318] width 68 height 9
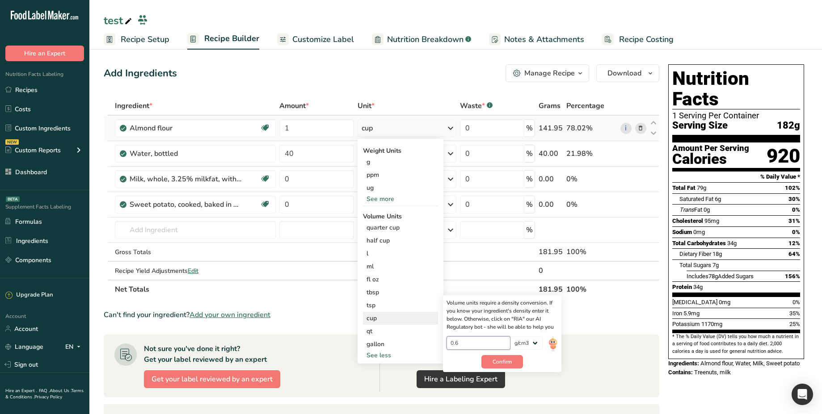
click at [473, 343] on input "0.6" at bounding box center [478, 343] width 64 height 13
click at [551, 129] on div "141.95" at bounding box center [551, 128] width 24 height 11
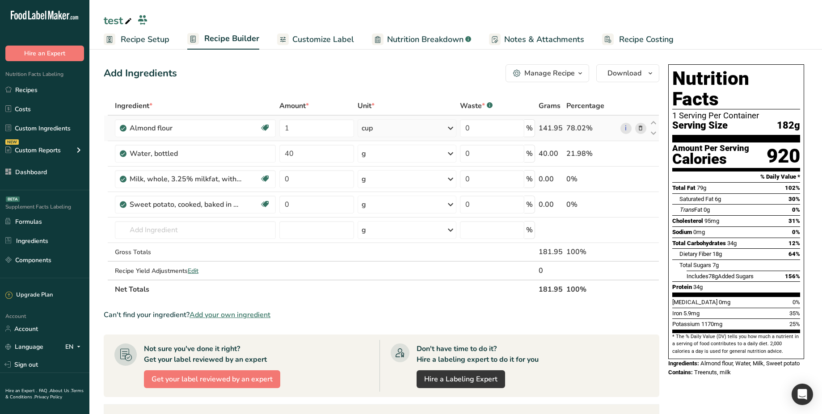
click at [551, 129] on div "141.95" at bounding box center [551, 128] width 24 height 11
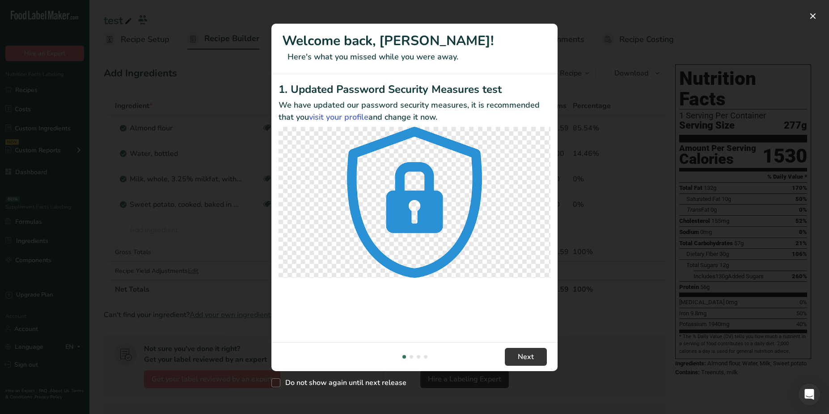
click at [637, 130] on div "New Features" at bounding box center [414, 207] width 829 height 414
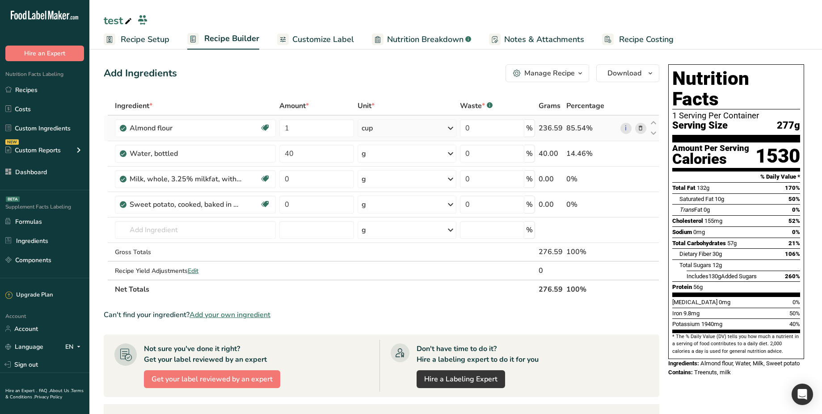
click at [544, 126] on div "236.59" at bounding box center [551, 128] width 24 height 11
click at [446, 119] on td "cup Weight Units g ppm ug See more Volume Units quarter cup Volume units requir…" at bounding box center [407, 128] width 103 height 25
click at [447, 121] on icon at bounding box center [450, 128] width 11 height 16
click at [396, 269] on div "Weight Units g ppm ug See more Volume Units quarter cup Volume units require a …" at bounding box center [401, 206] width 86 height 134
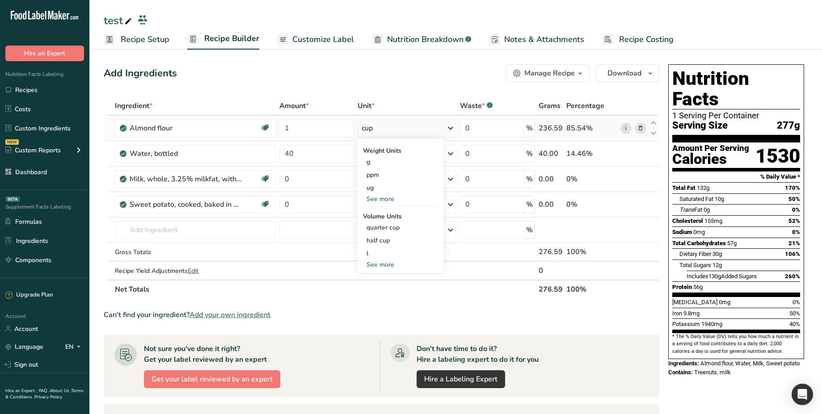
click at [383, 263] on div "See more" at bounding box center [400, 264] width 75 height 9
select select "29"
click at [383, 316] on div "cup" at bounding box center [400, 318] width 68 height 9
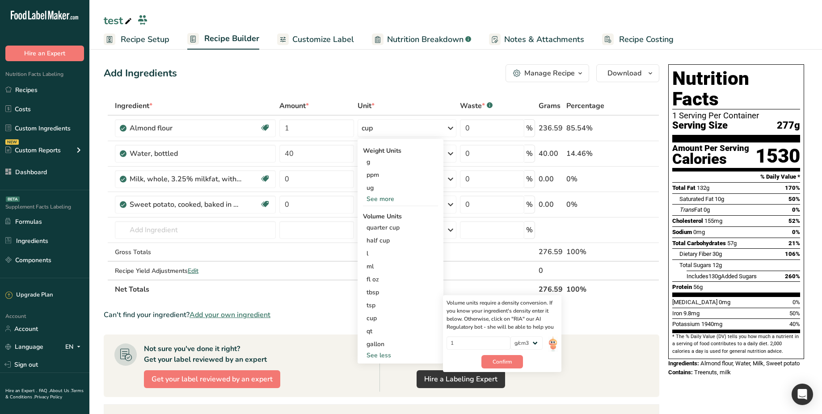
click at [781, 120] on span "277g" at bounding box center [788, 125] width 23 height 11
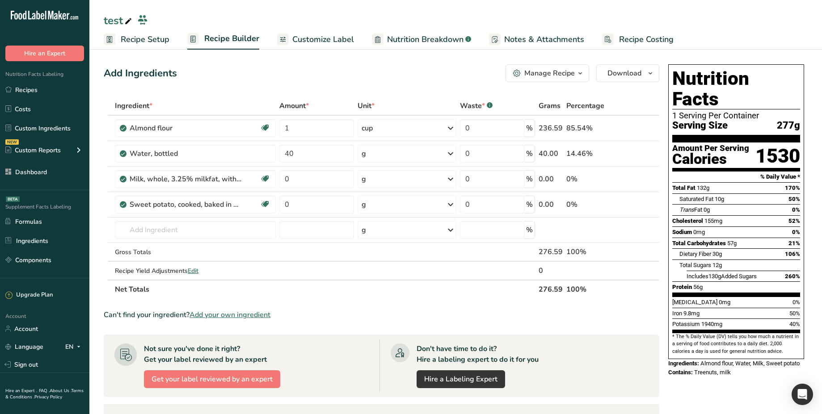
click at [781, 120] on span "277g" at bounding box center [788, 125] width 23 height 11
click at [447, 130] on icon at bounding box center [450, 128] width 11 height 16
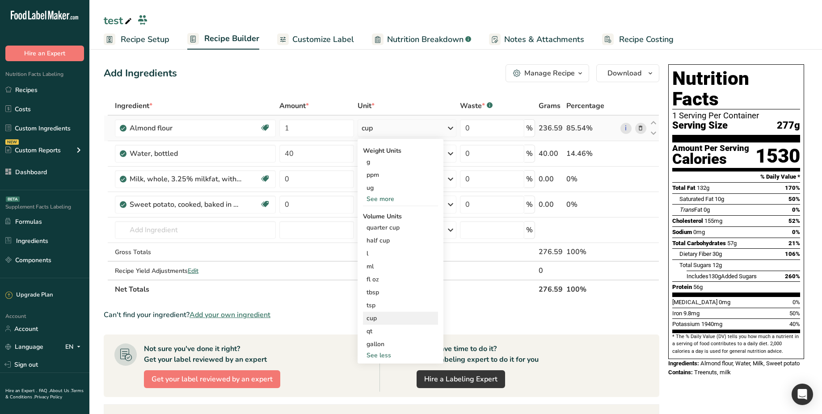
click at [383, 322] on div "cup" at bounding box center [400, 318] width 68 height 9
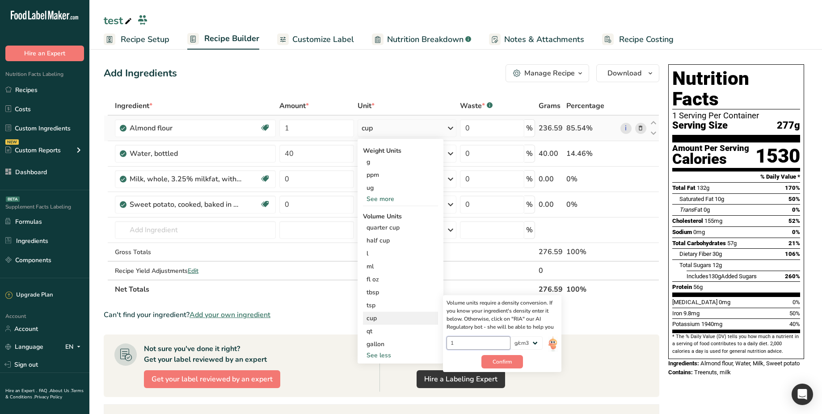
click at [471, 342] on input "1" at bounding box center [478, 343] width 64 height 13
type input "2"
click at [499, 363] on span "Confirm" at bounding box center [501, 362] width 19 height 8
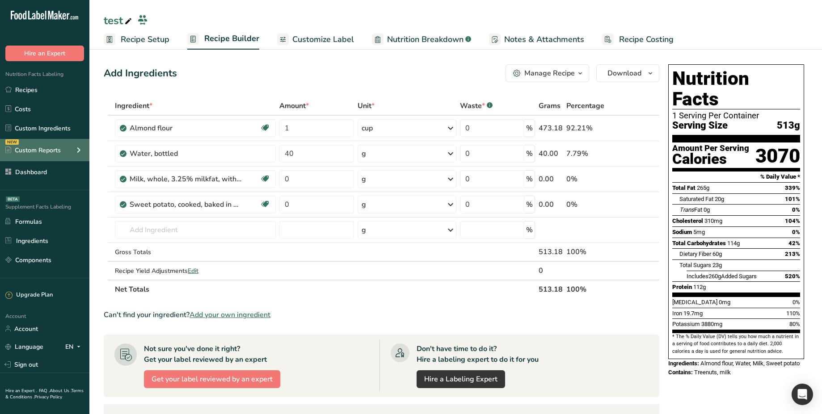
click at [40, 156] on div "NEW Custom Reports" at bounding box center [44, 150] width 89 height 22
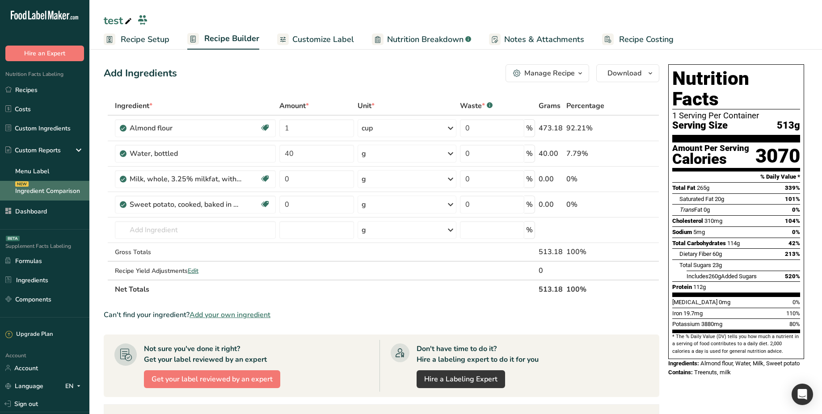
click at [56, 190] on link "Ingredient Comparison NEW" at bounding box center [44, 191] width 89 height 20
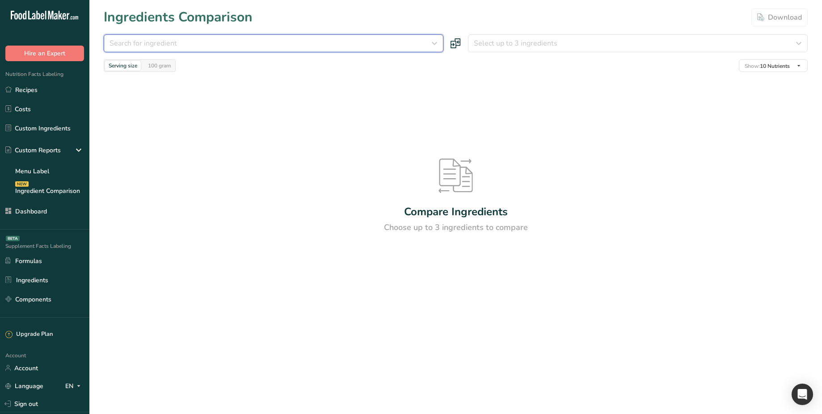
click at [274, 37] on button "Search for ingredient" at bounding box center [274, 43] width 340 height 18
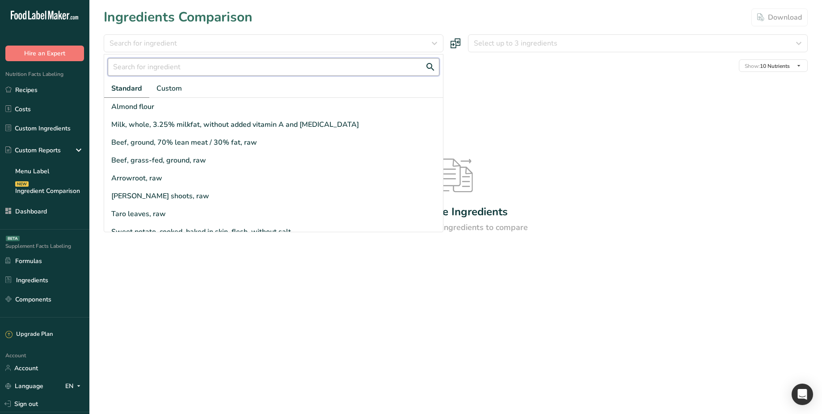
click at [202, 67] on input "text" at bounding box center [274, 67] width 332 height 18
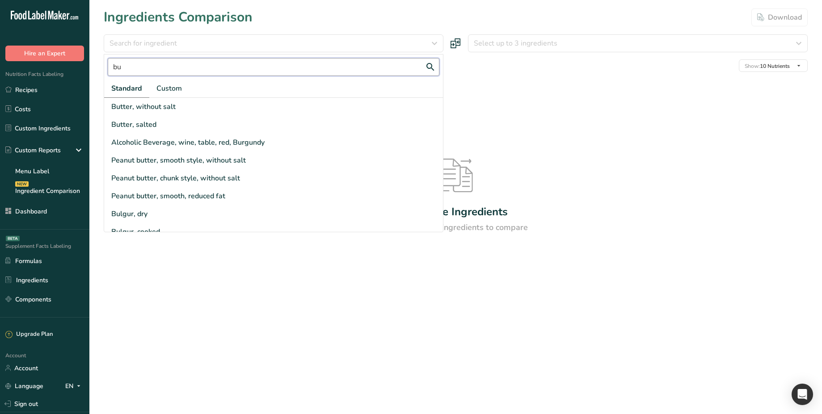
type input "b"
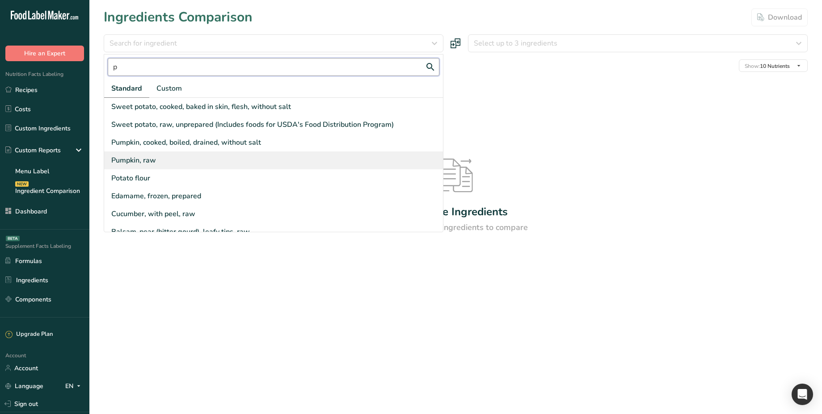
type input "p"
click at [164, 160] on div "Pumpkin, raw" at bounding box center [273, 161] width 339 height 18
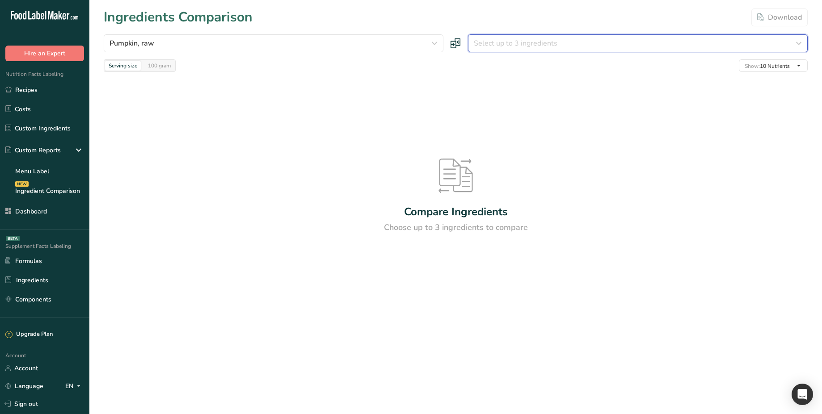
click at [515, 41] on span "Select up to 3 ingredients" at bounding box center [516, 43] width 84 height 11
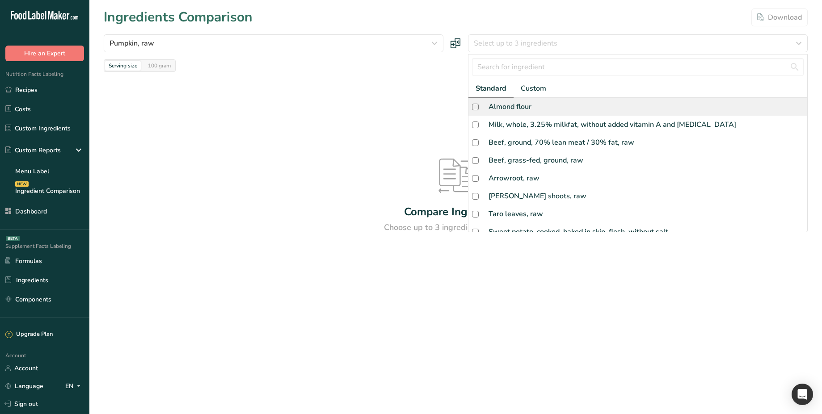
click at [510, 109] on div "Almond flour" at bounding box center [509, 106] width 43 height 11
checkbox input "true"
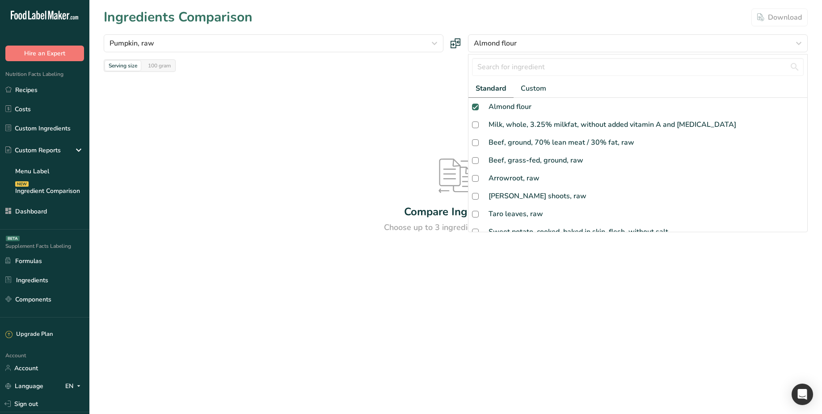
click at [424, 143] on div "Compare Ingredients Choose up to 3 ingredients to compare" at bounding box center [456, 196] width 704 height 248
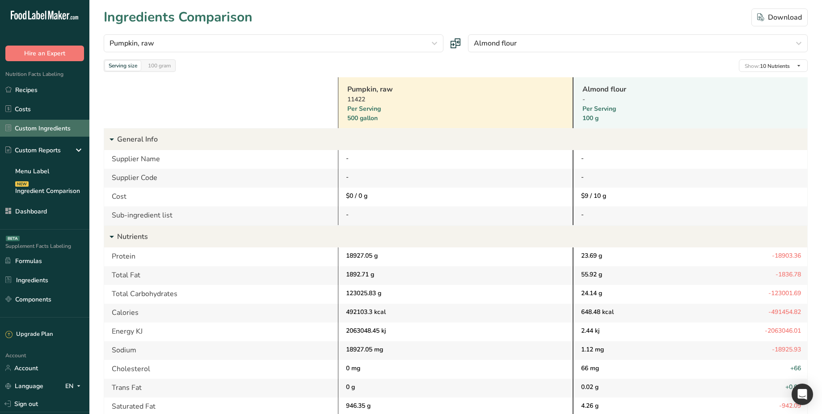
click at [44, 136] on link "Custom Ingredients" at bounding box center [44, 128] width 89 height 17
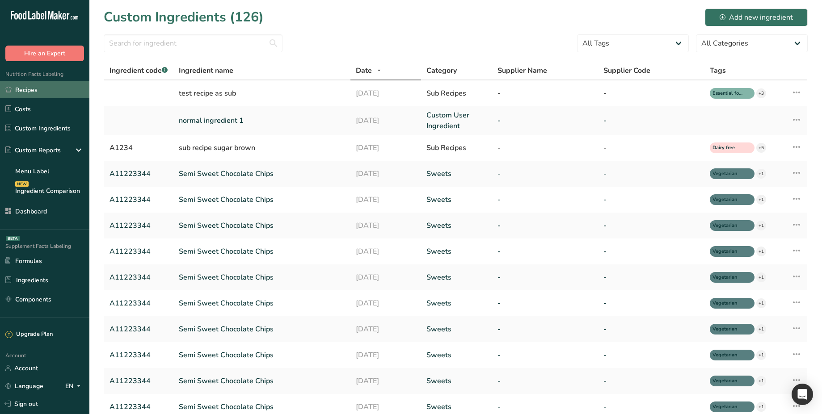
click at [31, 95] on link "Recipes" at bounding box center [44, 89] width 89 height 17
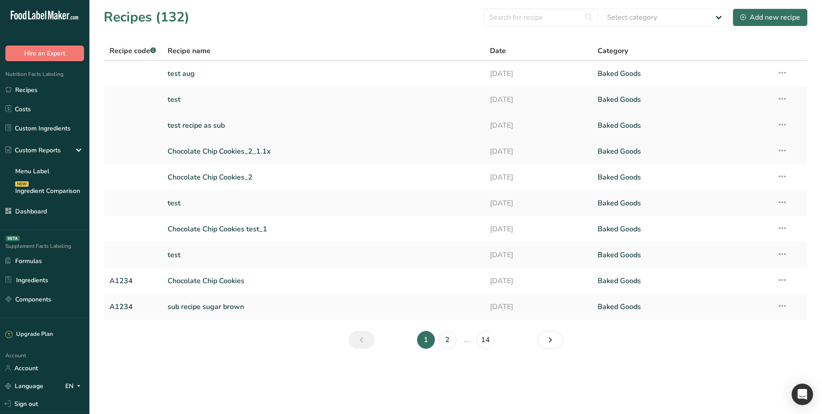
click at [248, 123] on link "test recipe as sub" at bounding box center [324, 125] width 312 height 19
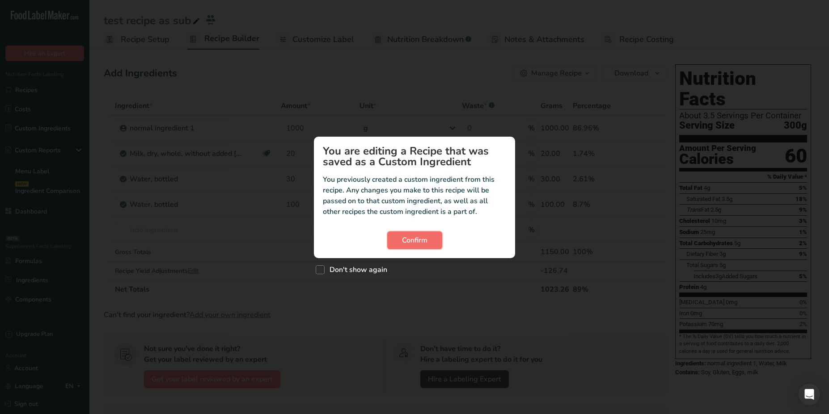
click at [415, 235] on span "Confirm" at bounding box center [414, 240] width 25 height 11
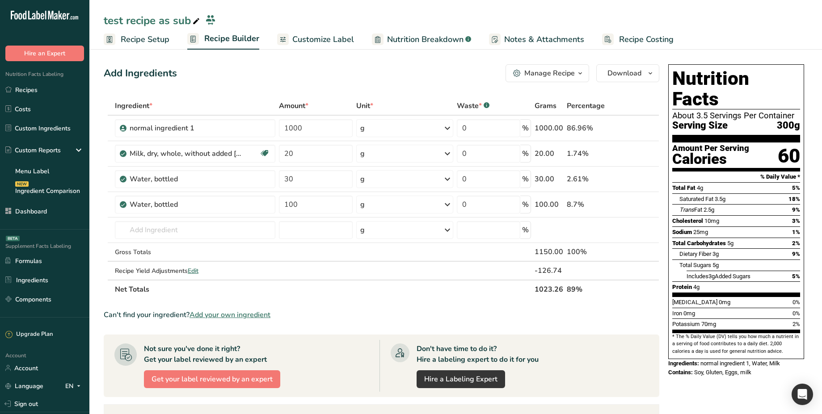
drag, startPoint x: 189, startPoint y: 21, endPoint x: 104, endPoint y: 12, distance: 85.8
click at [104, 12] on div "test recipe as sub Recipe Setup Recipe Builder Customize Label Nutrition Breakd…" at bounding box center [455, 25] width 732 height 50
copy div "test recipe as sub"
click at [176, 230] on input "text" at bounding box center [195, 230] width 160 height 18
paste input "test recipe as sub"
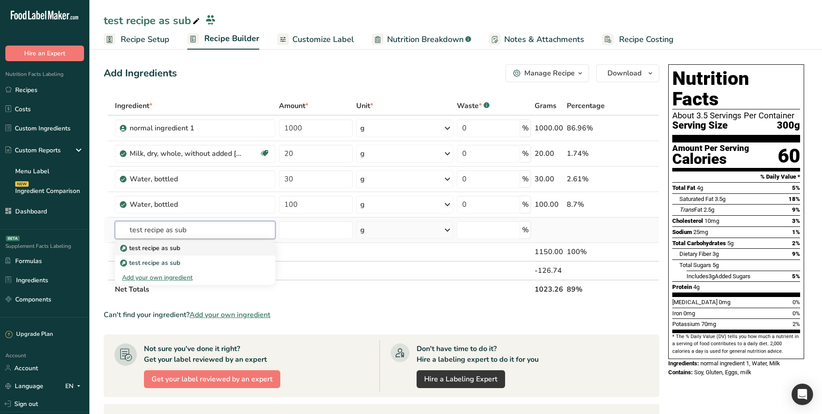
type input "test recipe as sub"
click at [175, 248] on p "test recipe as sub" at bounding box center [151, 248] width 58 height 9
type input "test recipe as sub"
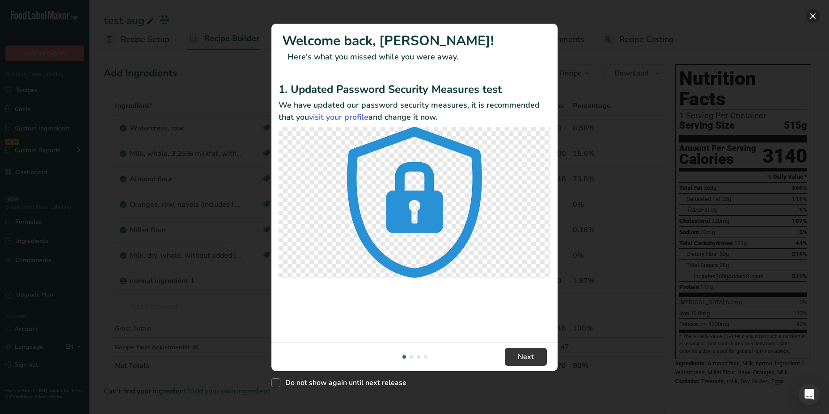
click at [815, 18] on button "New Features" at bounding box center [812, 16] width 14 height 14
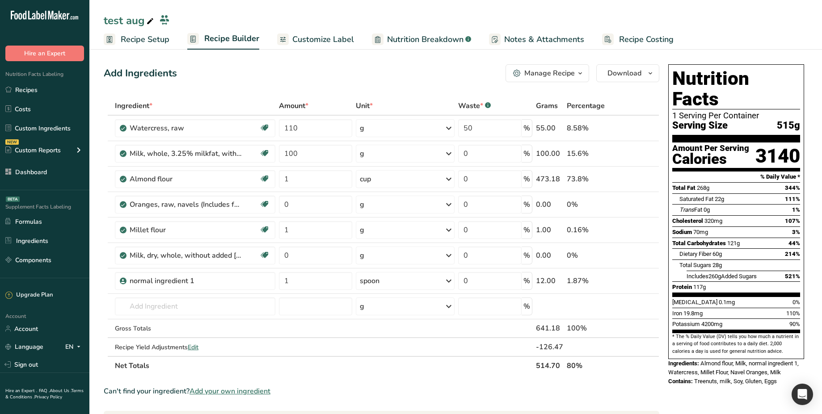
click at [789, 120] on span "515g" at bounding box center [788, 125] width 23 height 11
click at [62, 153] on div "NEW Custom Reports" at bounding box center [44, 150] width 89 height 22
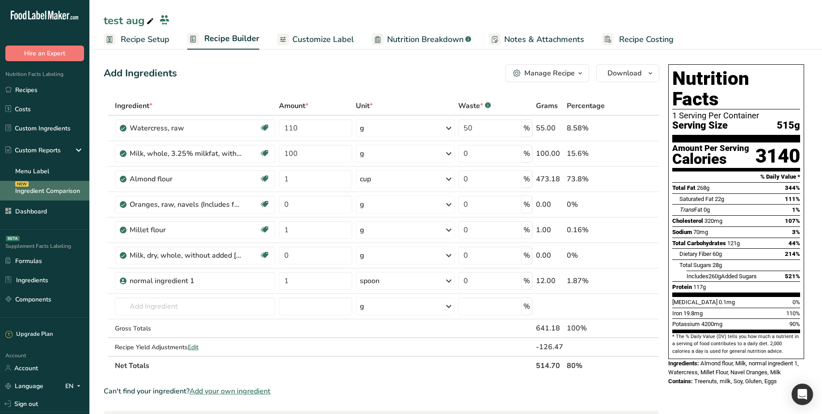
click at [66, 192] on link "Ingredient Comparison NEW" at bounding box center [44, 191] width 89 height 20
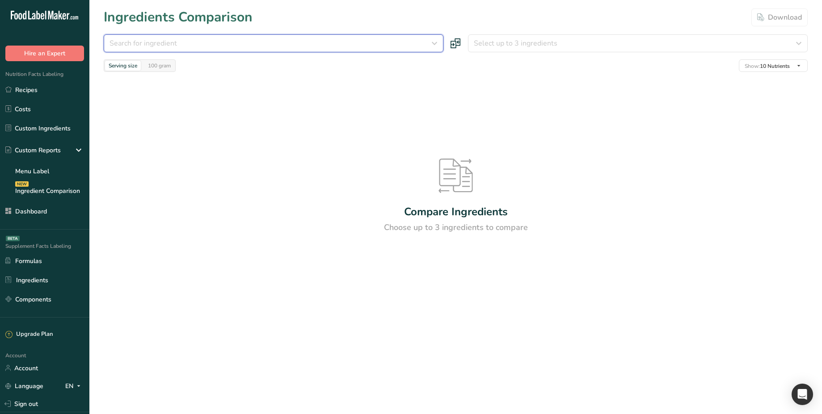
click at [139, 44] on span "Search for ingredient" at bounding box center [142, 43] width 67 height 11
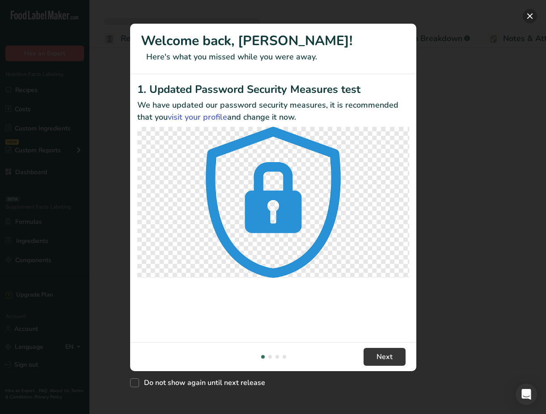
click at [528, 16] on button "New Features" at bounding box center [529, 16] width 14 height 14
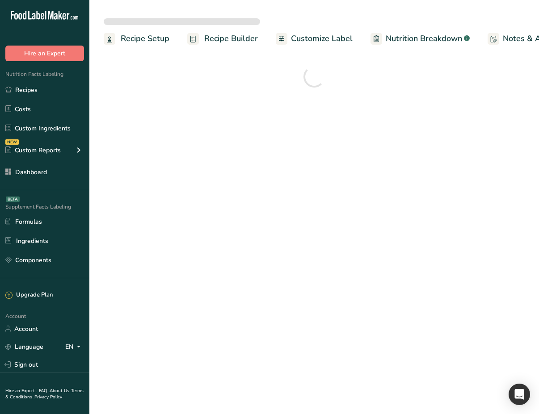
click at [470, 317] on main "Recipe Setup Recipe Builder Customize Label Nutrition Breakdown .a-a{fill:#3473…" at bounding box center [269, 207] width 539 height 414
click at [370, 102] on section at bounding box center [314, 76] width 450 height 61
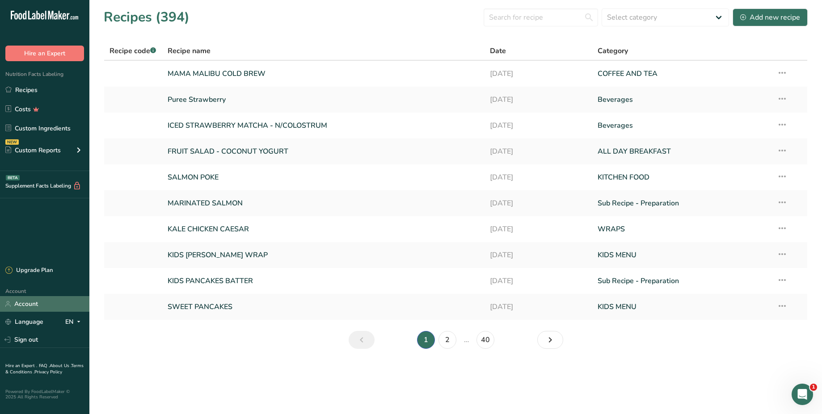
click at [42, 301] on link "Account" at bounding box center [44, 304] width 89 height 16
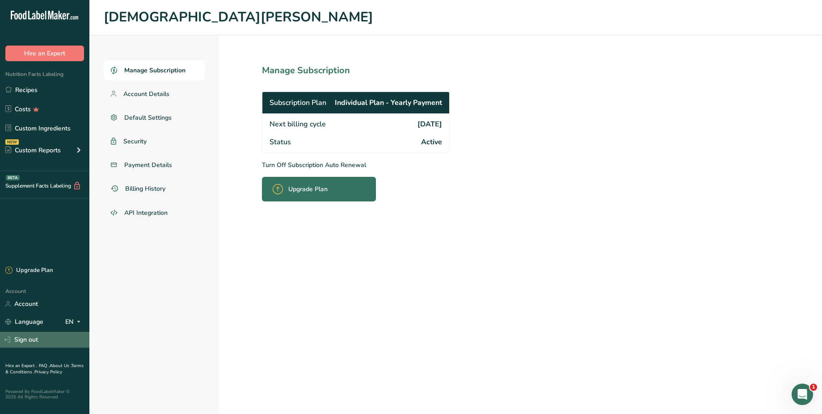
click at [29, 345] on link "Sign out" at bounding box center [44, 340] width 89 height 16
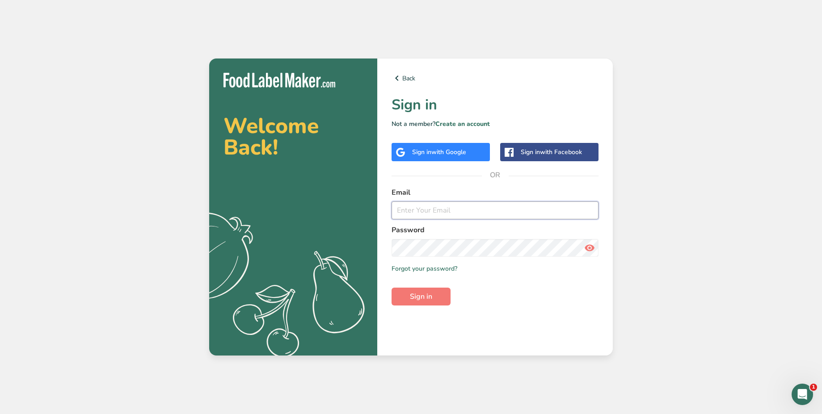
type input "test_2025_08_18_prod@test.com"
click at [458, 149] on span "with Google" at bounding box center [448, 152] width 35 height 8
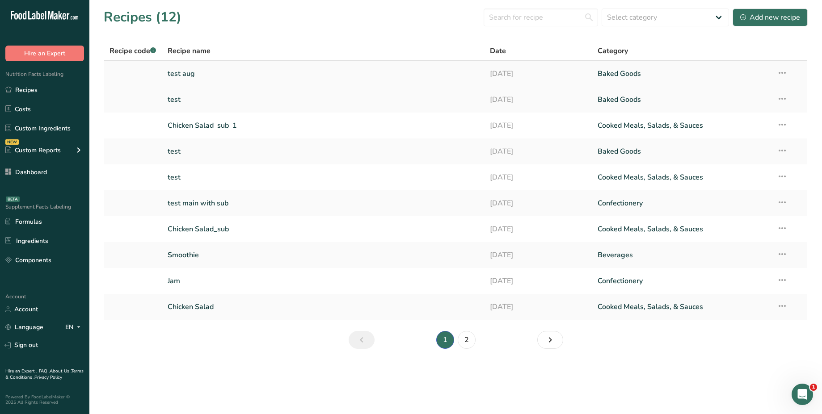
click at [194, 78] on link "test aug" at bounding box center [324, 73] width 312 height 19
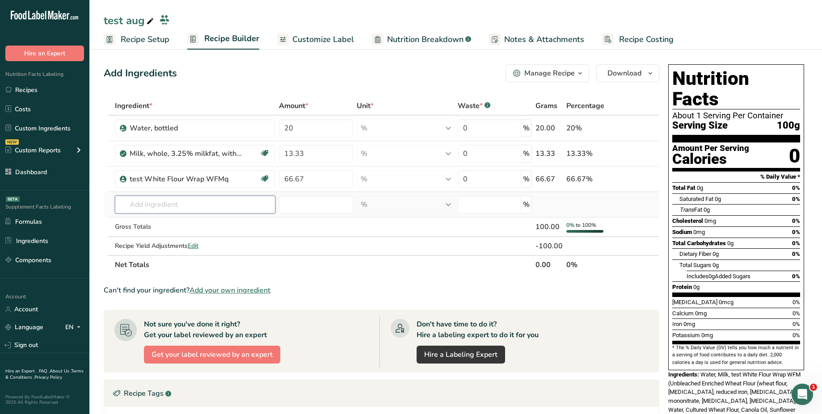
click at [178, 198] on input "text" at bounding box center [195, 205] width 160 height 18
paste input "raw garlic"
type input "raw garlic"
click at [202, 221] on div "11215 Garlic, raw" at bounding box center [188, 222] width 132 height 9
type input "Garlic, raw"
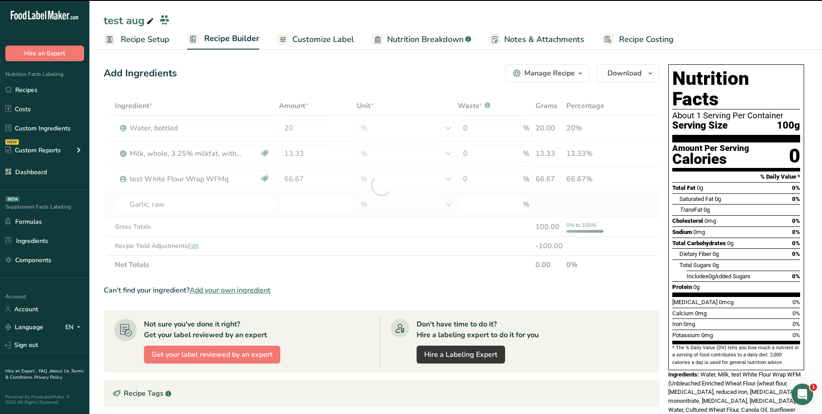
type input "0"
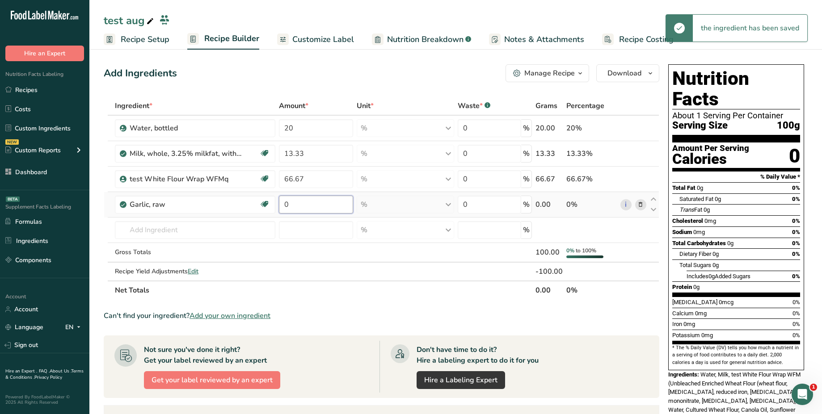
click at [337, 206] on input "0" at bounding box center [316, 205] width 74 height 18
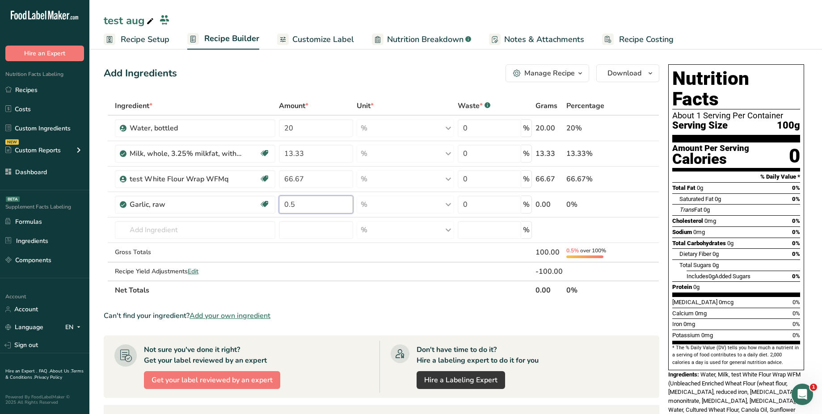
type input "0.5"
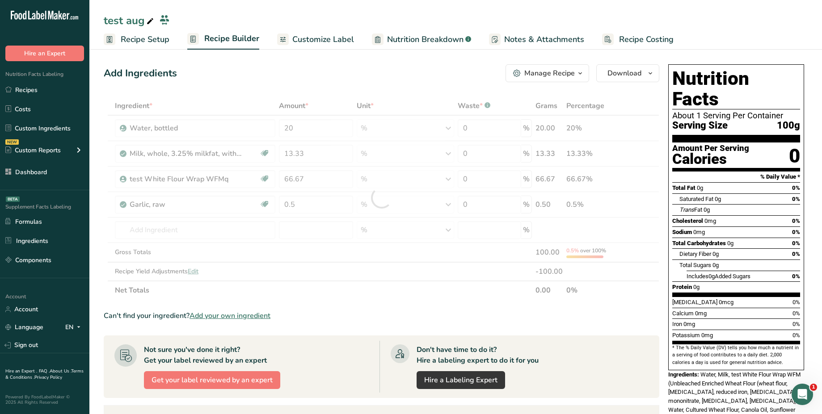
click at [153, 41] on span "Recipe Setup" at bounding box center [145, 40] width 49 height 12
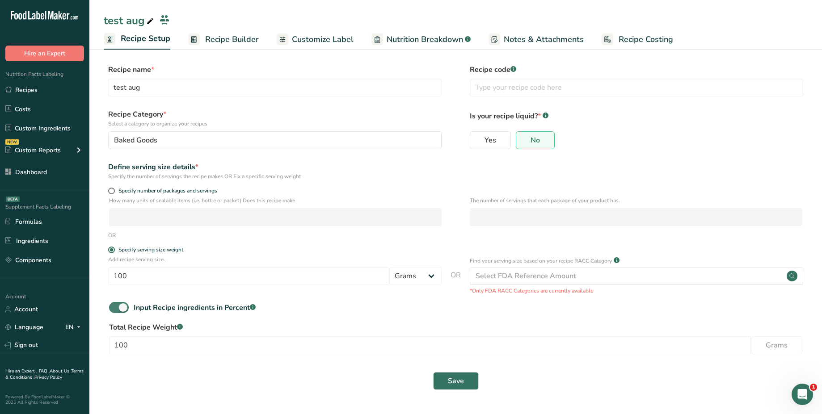
click at [121, 307] on span at bounding box center [119, 307] width 20 height 11
click at [115, 307] on input "Input Recipe ingredients in Percent .a-a{fill:#347362;}.b-a{fill:#fff;}" at bounding box center [112, 308] width 6 height 6
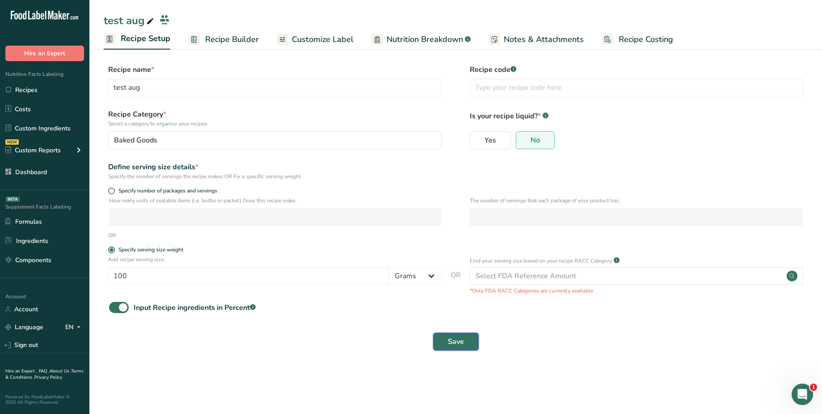
click at [446, 350] on form "Recipe name * test aug Recipe code .a-a{fill:#347362;}.b-a{fill:#fff;} Recipe C…" at bounding box center [456, 210] width 704 height 292
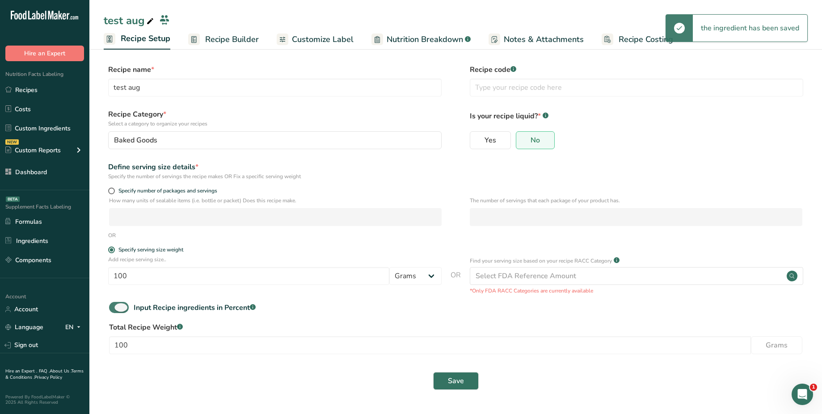
click at [123, 305] on span at bounding box center [119, 307] width 20 height 11
click at [115, 305] on input "Input Recipe ingredients in Percent .a-a{fill:#347362;}.b-a{fill:#fff;}" at bounding box center [112, 308] width 6 height 6
checkbox input "false"
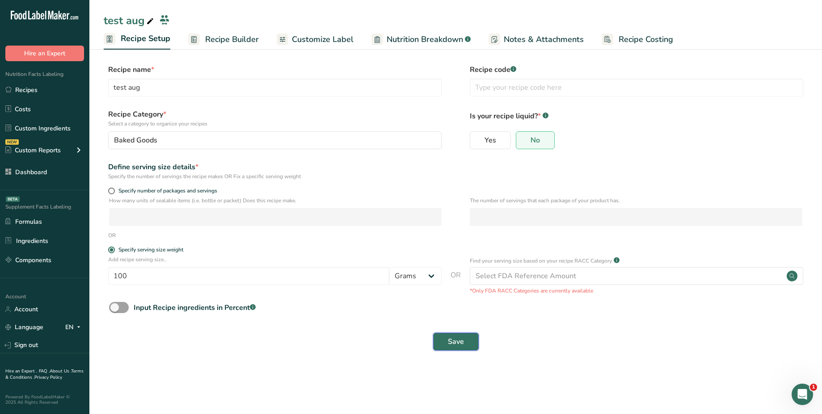
click at [457, 343] on span "Save" at bounding box center [456, 342] width 16 height 11
click at [238, 46] on link "Recipe Builder" at bounding box center [223, 39] width 71 height 20
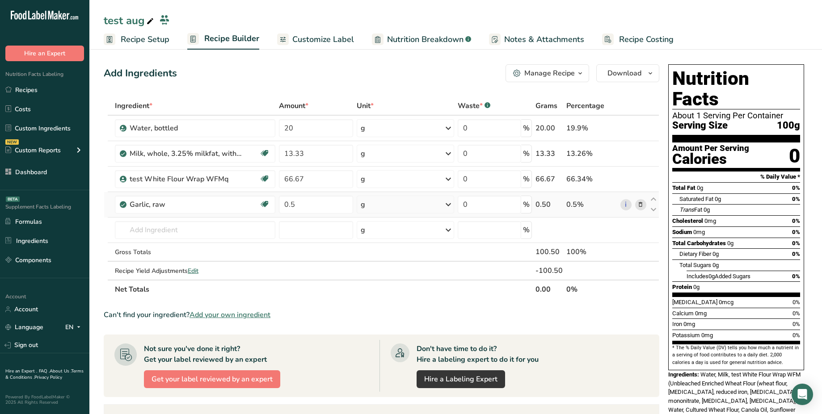
click at [423, 210] on div "g" at bounding box center [405, 205] width 97 height 18
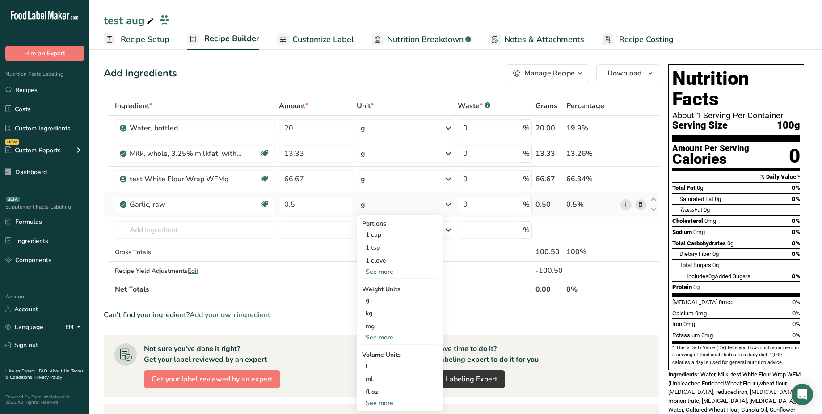
click at [384, 401] on div "See more" at bounding box center [399, 403] width 75 height 9
select select "22"
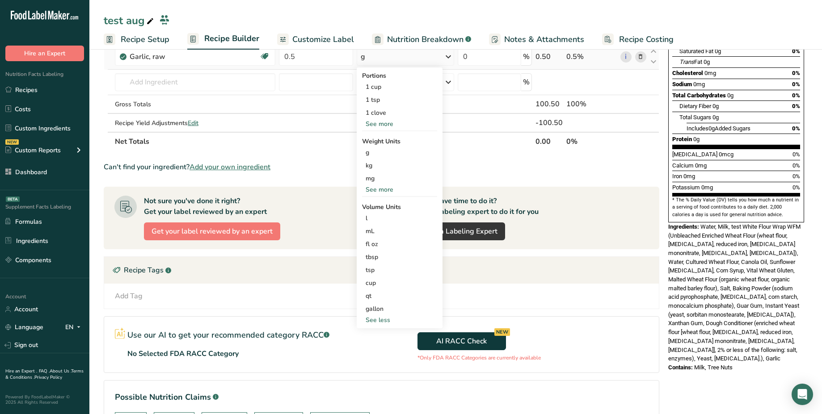
scroll to position [150, 0]
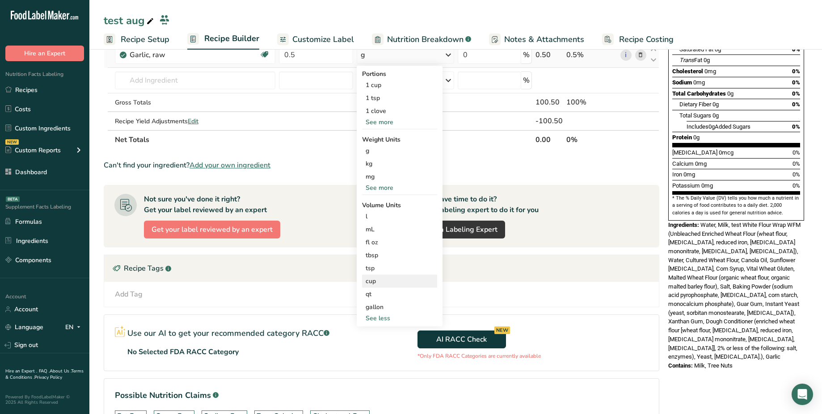
click at [375, 277] on div "cup" at bounding box center [400, 281] width 68 height 9
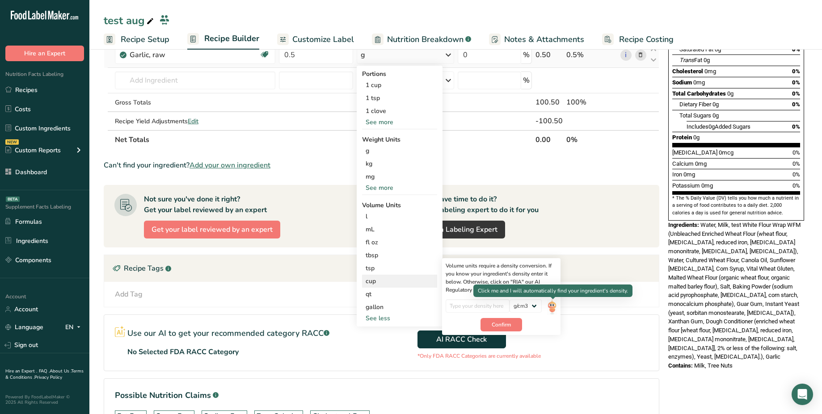
click at [554, 306] on img at bounding box center [552, 307] width 10 height 16
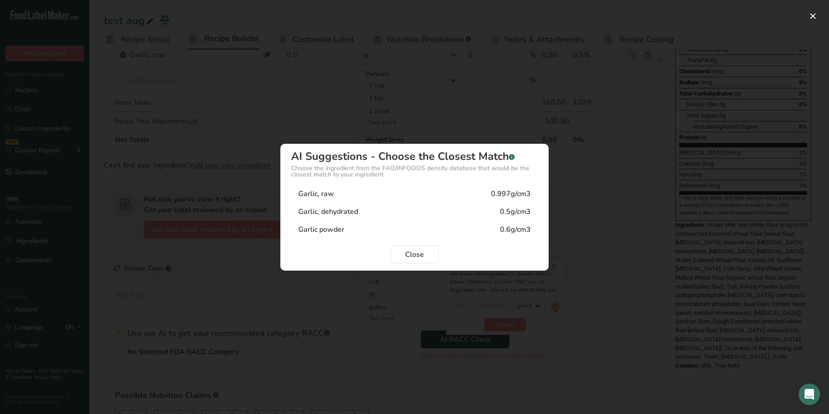
click at [479, 195] on div "Garlic, raw 0.997g/cm3" at bounding box center [414, 194] width 247 height 18
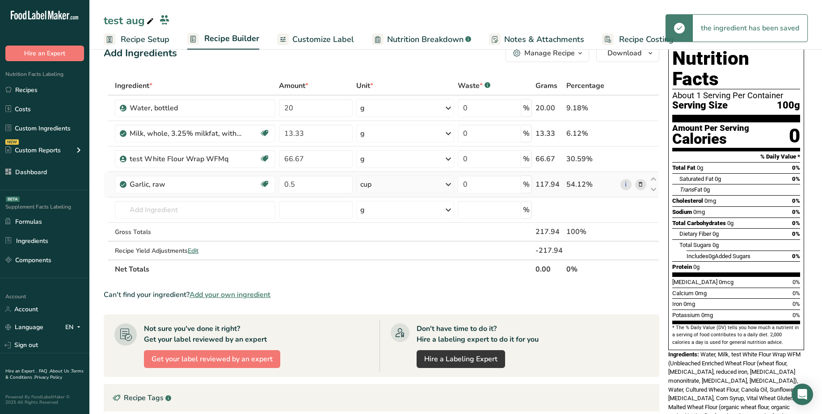
scroll to position [17, 0]
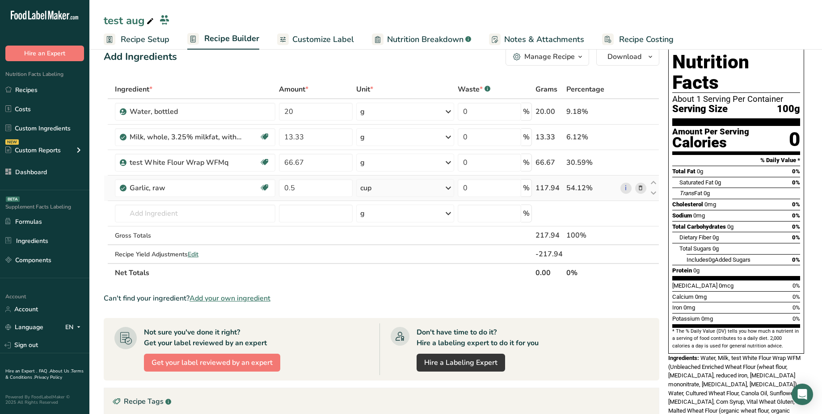
click at [432, 189] on div "cup" at bounding box center [405, 188] width 98 height 18
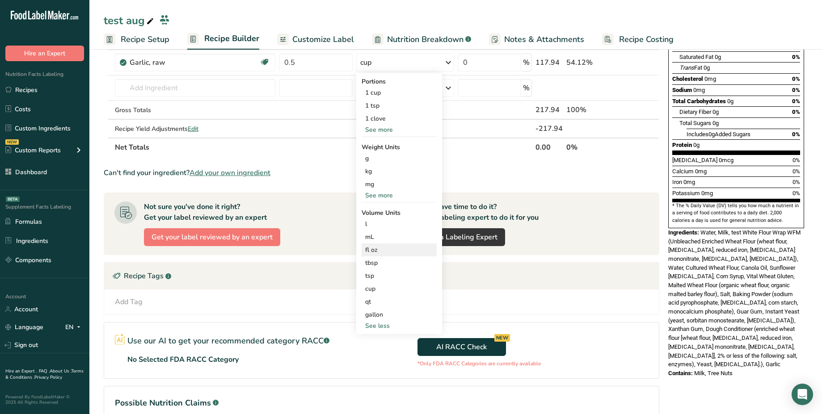
scroll to position [171, 0]
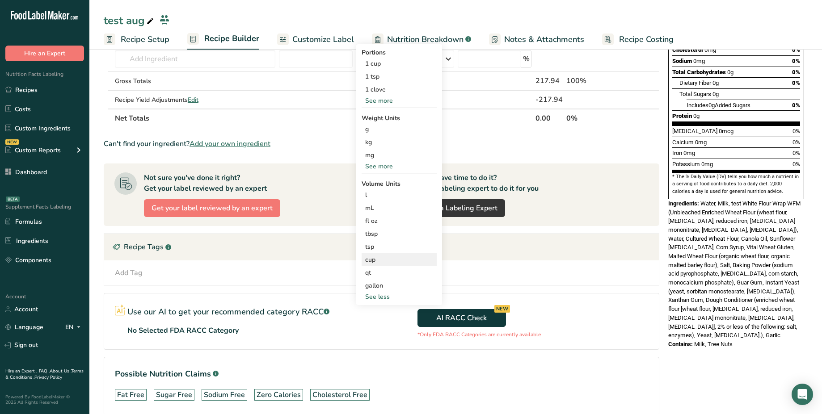
click at [382, 258] on div "cup" at bounding box center [399, 259] width 68 height 9
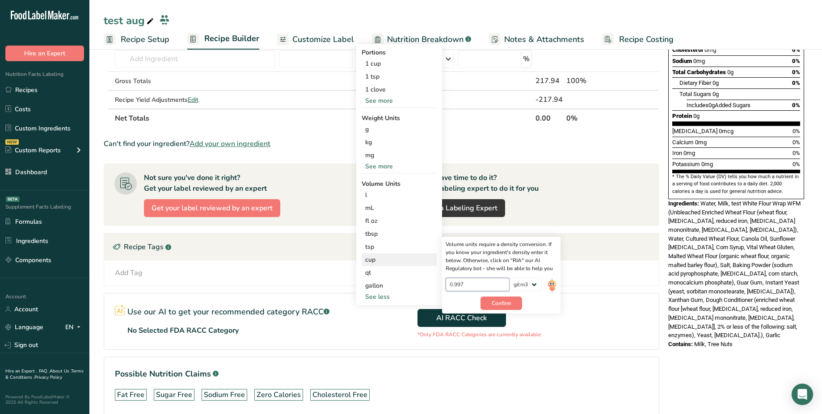
click at [475, 288] on input "0.997" at bounding box center [478, 284] width 64 height 13
paste input "6"
type input "0.6"
click at [496, 307] on span "Confirm" at bounding box center [501, 303] width 19 height 8
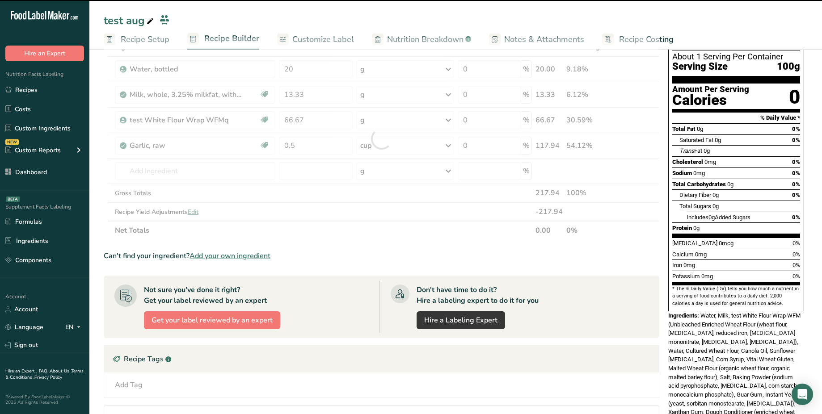
scroll to position [51, 0]
